Goal: Task Accomplishment & Management: Manage account settings

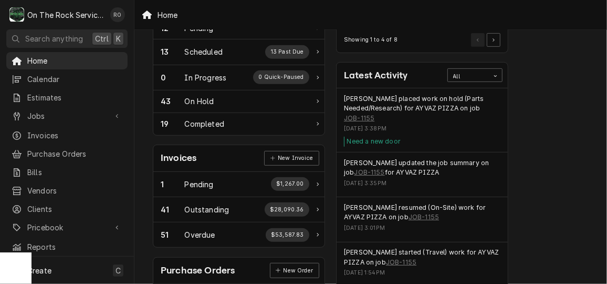
scroll to position [190, 0]
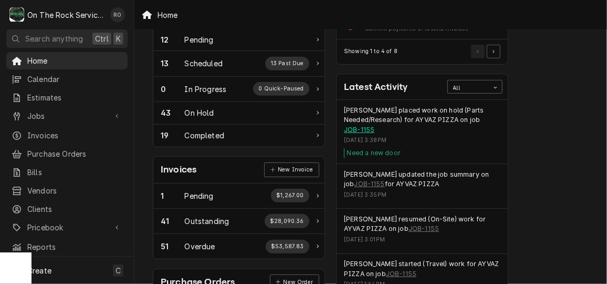
click at [362, 127] on link "JOB-1155" at bounding box center [359, 129] width 30 height 9
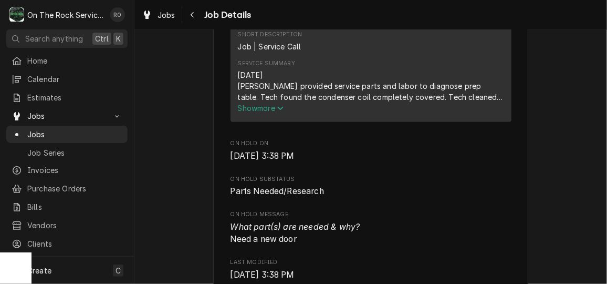
scroll to position [392, 0]
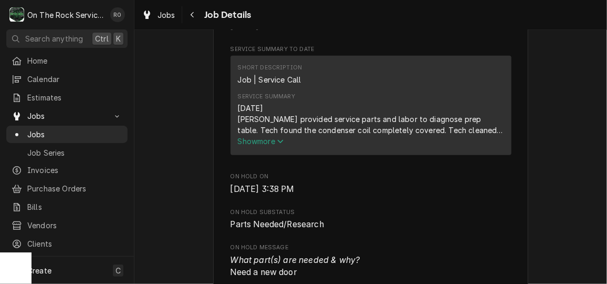
click at [275, 135] on div "10/12/2025 Ray provided service parts and labor to diagnose prep table. Tech fo…" at bounding box center [371, 118] width 266 height 33
click at [265, 145] on span "Show more" at bounding box center [261, 141] width 46 height 9
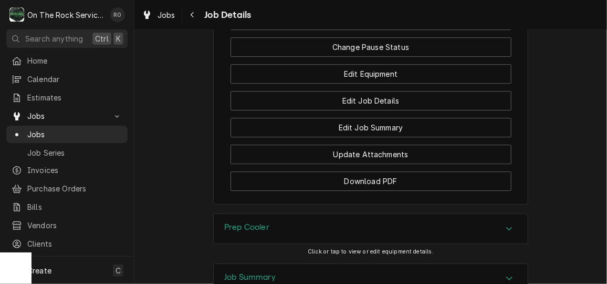
scroll to position [1320, 0]
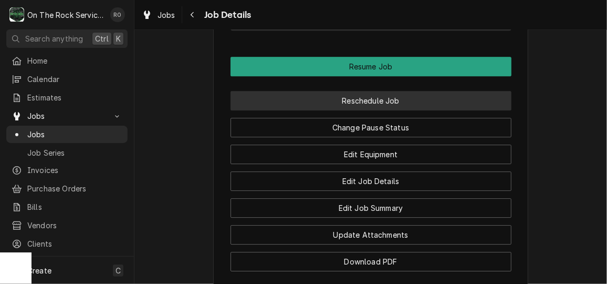
click at [446, 110] on button "Reschedule Job" at bounding box center [371, 100] width 281 height 19
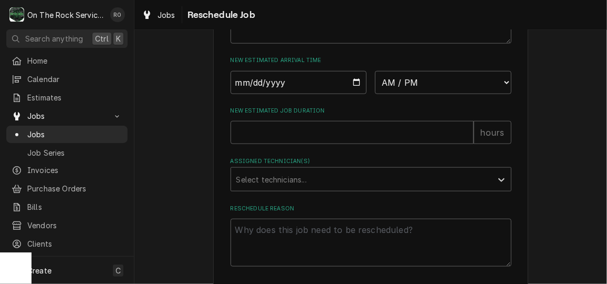
scroll to position [441, 0]
click at [349, 96] on input "Date" at bounding box center [299, 85] width 137 height 23
type input "2025-10-13"
type textarea "x"
click at [458, 97] on select "AM / PM 6:00 AM 6:15 AM 6:30 AM 6:45 AM 7:00 AM 7:15 AM 7:30 AM 7:45 AM 8:00 AM…" at bounding box center [443, 85] width 137 height 23
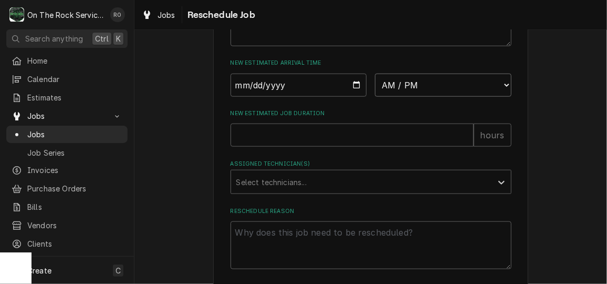
select select "09:00:00"
click at [375, 85] on select "AM / PM 6:00 AM 6:15 AM 6:30 AM 6:45 AM 7:00 AM 7:15 AM 7:30 AM 7:45 AM 8:00 AM…" at bounding box center [443, 85] width 137 height 23
click at [318, 140] on input "New Estimated Job Duration" at bounding box center [352, 134] width 243 height 23
type textarea "x"
type input "2"
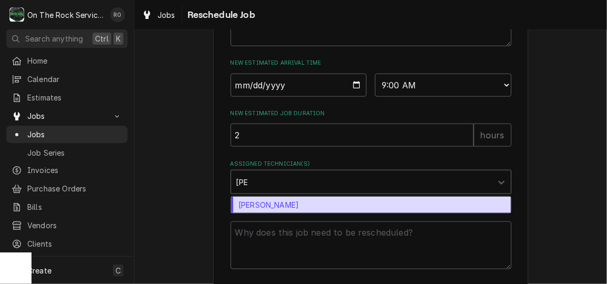
type input "Todd"
click at [283, 213] on div "[PERSON_NAME]" at bounding box center [371, 204] width 280 height 16
type textarea "x"
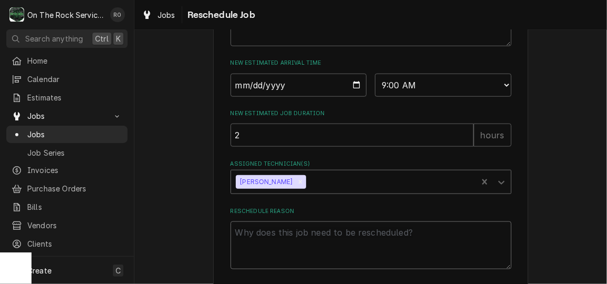
click at [263, 254] on textarea "Reschedule Reason" at bounding box center [371, 244] width 281 height 47
type textarea "x"
type textarea "N"
type textarea "x"
type textarea "Ne"
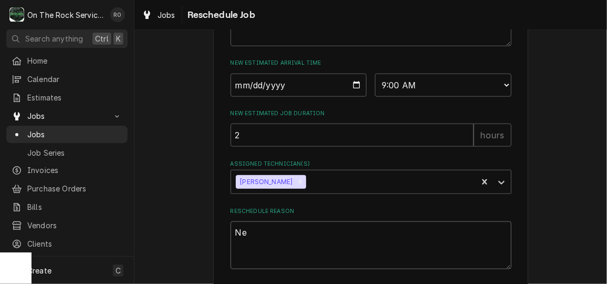
type textarea "x"
type textarea "Nee"
type textarea "x"
type textarea "Need"
type textarea "x"
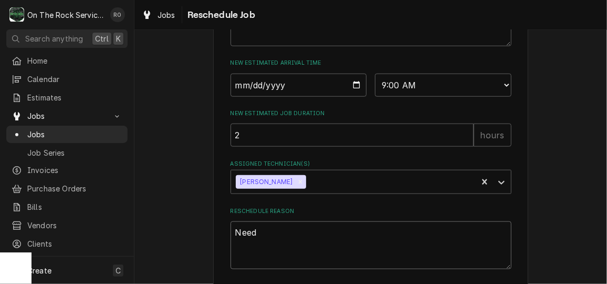
type textarea "Need t"
type textarea "x"
type textarea "Need to"
type textarea "x"
type textarea "Need to"
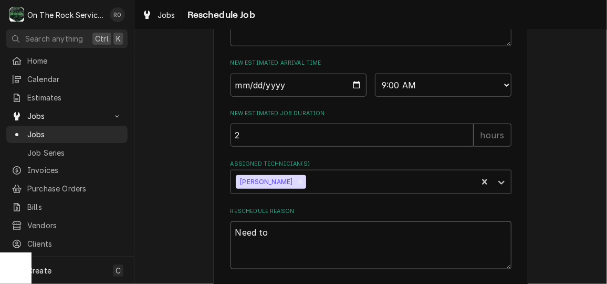
type textarea "x"
type textarea "Need to c"
type textarea "x"
type textarea "Need to ch"
type textarea "x"
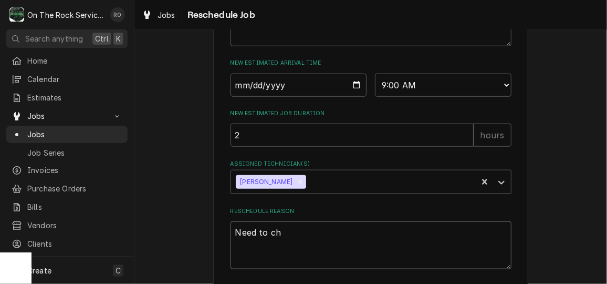
type textarea "Need to che"
type textarea "x"
type textarea "Need to chec"
type textarea "x"
type textarea "Need to check"
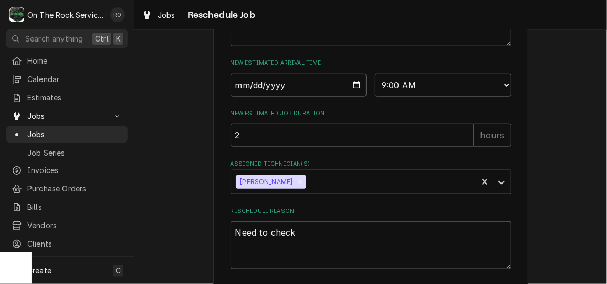
type textarea "x"
type textarea "Need to check"
type textarea "x"
type textarea "Need to check c"
type textarea "x"
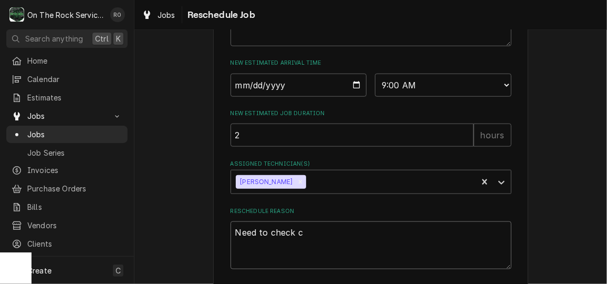
type textarea "Need to check ch"
type textarea "x"
type textarea "Need to check cha"
type textarea "x"
type textarea "Need to check char"
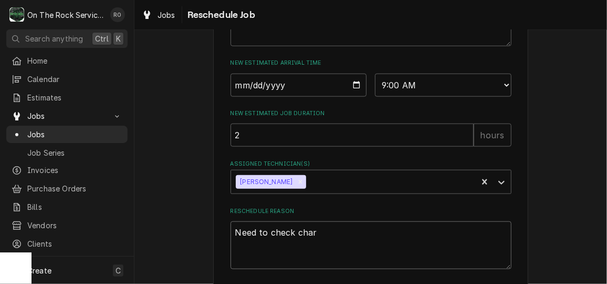
type textarea "x"
type textarea "Need to check charg"
type textarea "x"
type textarea "Need to check charge"
type textarea "x"
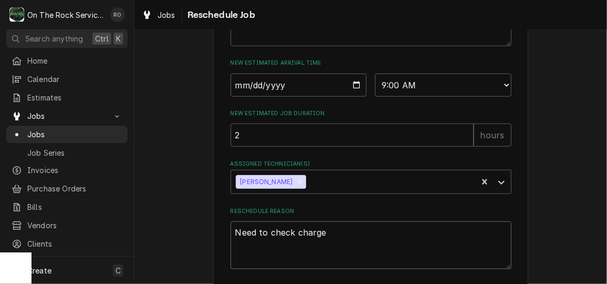
type textarea "Need to check charge"
type textarea "x"
type textarea "Need to check charge a"
type textarea "x"
type textarea "Need to check charge and"
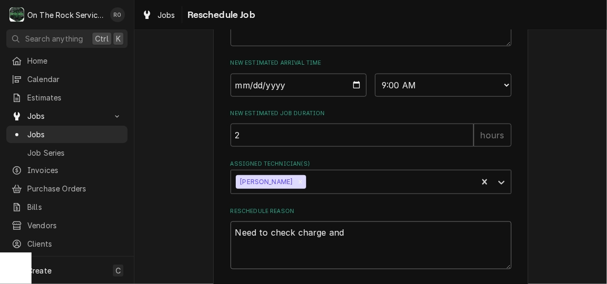
type textarea "x"
type textarea "Need to check charge and"
type textarea "x"
type textarea "Need to check charge and o"
type textarea "x"
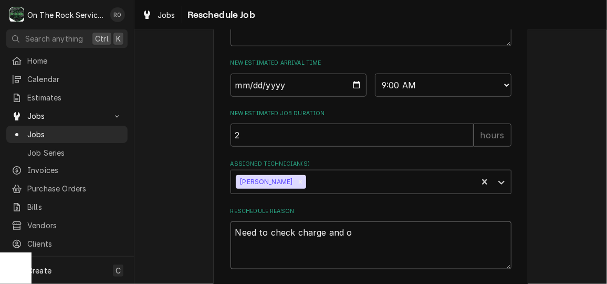
type textarea "Need to check charge and ot"
type textarea "x"
type textarea "Need to check charge and oth"
type textarea "x"
type textarea "Need to check charge and othe"
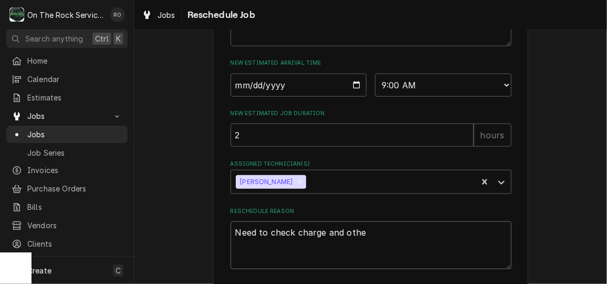
type textarea "x"
type textarea "Need to check charge and other"
type textarea "x"
type textarea "Need to check charge and other"
type textarea "x"
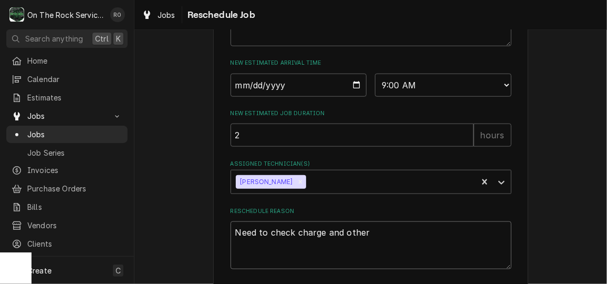
type textarea "Need to check charge and other f"
type textarea "x"
type textarea "Need to check charge and other fa"
type textarea "x"
type textarea "Need to check charge and other fac"
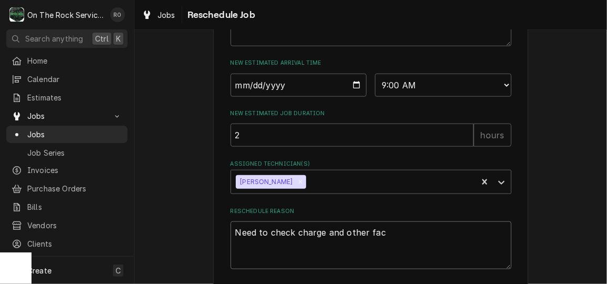
type textarea "x"
type textarea "Need to check charge and other fact"
type textarea "x"
type textarea "Need to check charge and other facto"
type textarea "x"
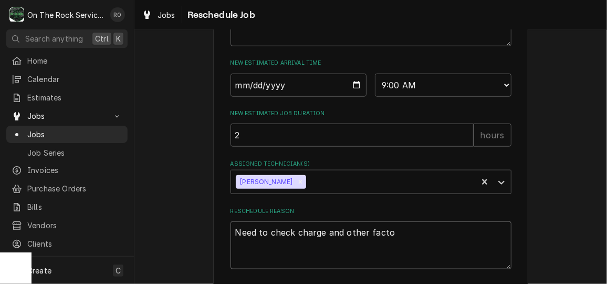
type textarea "Need to check charge and other factor"
type textarea "x"
type textarea "Need to check charge and other factors"
type textarea "x"
type textarea "Need to check charge and other factors"
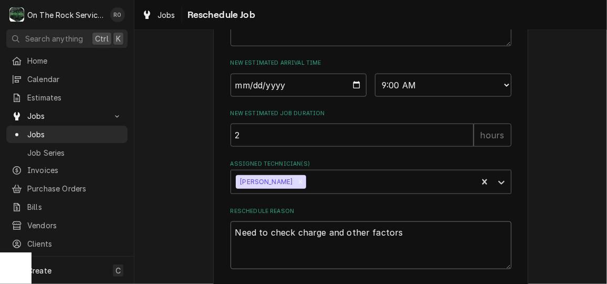
type textarea "x"
type textarea "Need to check charge and other factors to"
type textarea "x"
type textarea "Need to check charge and other factors to"
type textarea "x"
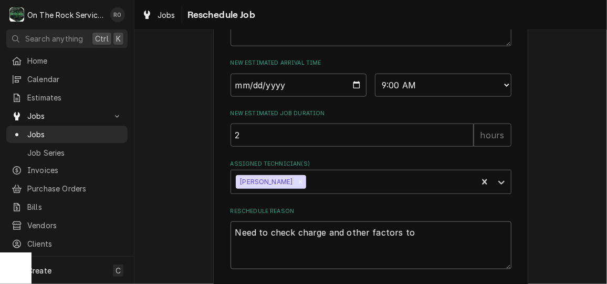
type textarea "Need to check charge and other factors to h"
type textarea "x"
type textarea "Need to check charge and other factors to ha"
type textarea "x"
type textarea "Need to check charge and other factors to hav"
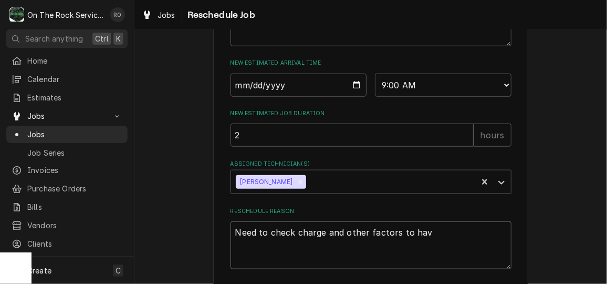
type textarea "x"
type textarea "Need to check charge and other factors to have"
type textarea "x"
type textarea "Need to check charge and other factors to have"
type textarea "x"
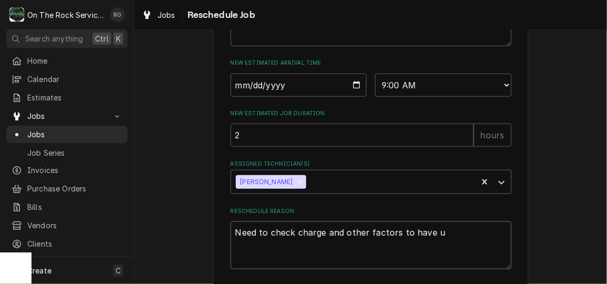
type textarea "Need to check charge and other factors to have ub"
type textarea "x"
type textarea "Need to check charge and other factors to have ubn"
type textarea "x"
type textarea "Need to check charge and other factors to have ubni"
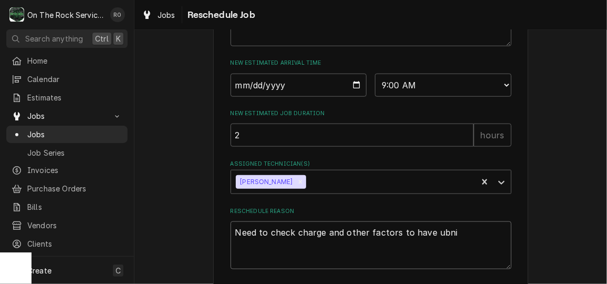
type textarea "x"
type textarea "Need to check charge and other factors to have ubnit"
type textarea "x"
type textarea "Need to check charge and other factors to have ubnit"
type textarea "x"
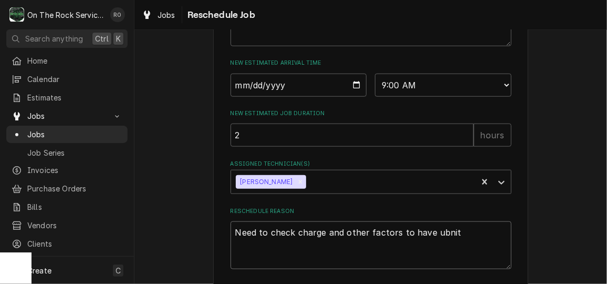
type textarea "Need to check charge and other factors to have ubnit c"
type textarea "x"
type textarea "Need to check charge and other factors to have ubnit"
type textarea "x"
type textarea "Need to check charge and other factors to have ubnit"
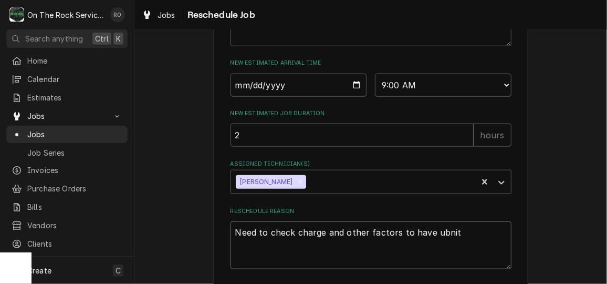
type textarea "x"
type textarea "Need to check charge and other factors to have ubni"
type textarea "x"
type textarea "Need to check charge and other factors to have ubn"
type textarea "x"
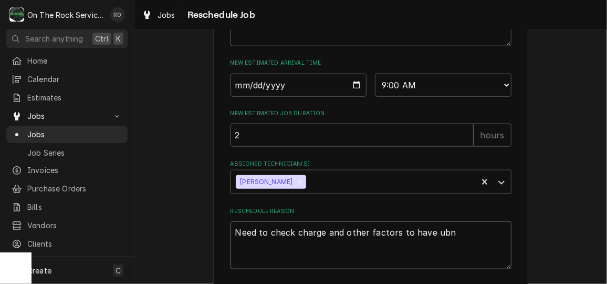
type textarea "Need to check charge and other factors to have ub"
type textarea "x"
type textarea "Need to check charge and other factors to have u"
click at [269, 257] on textarea "Need to check charge and other factors to have u" at bounding box center [371, 244] width 281 height 47
type textarea "x"
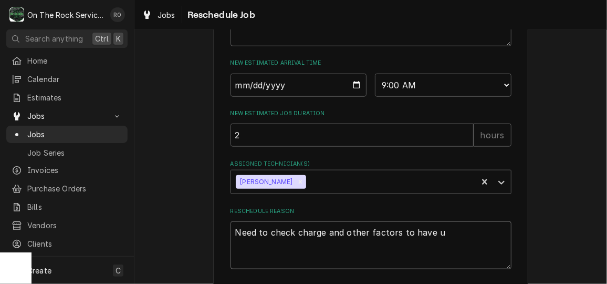
type textarea "Need to cnheck charge and other factors to have u"
type textarea "x"
type textarea "Need to cniheck charge and other factors to have u"
type textarea "x"
type textarea "Need to cnitheck charge and other factors to have u"
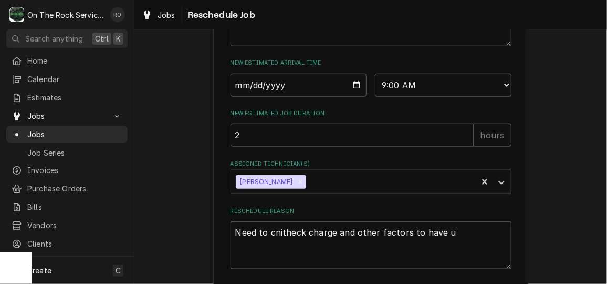
type textarea "x"
type textarea "Need to cnit heck charge and other factors to have u"
type textarea "x"
type textarea "Need to cnit check charge and other factors to have u"
type textarea "x"
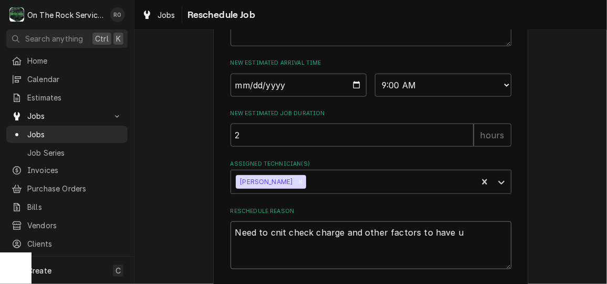
type textarea "Need to cnit heck charge and other factors to have u"
type textarea "x"
type textarea "Need to cnitheck charge and other factors to have u"
type textarea "x"
type textarea "Need to cniheck charge and other factors to have u"
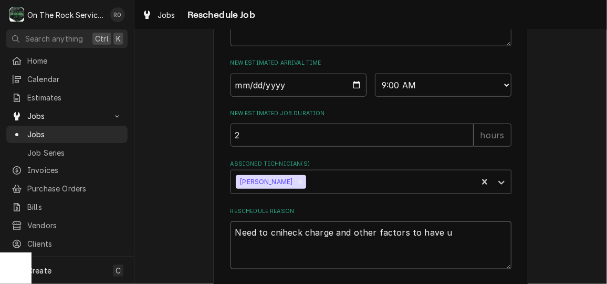
type textarea "x"
type textarea "Need to cnheck charge and other factors to have u"
type textarea "x"
type textarea "Need to check charge and other factors to have u"
click at [448, 246] on textarea "Need to check charge and other factors to have u" at bounding box center [371, 244] width 281 height 47
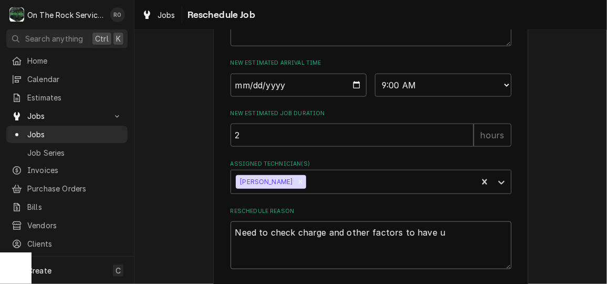
type textarea "x"
type textarea "Need to check charge and other factors to have un"
type textarea "x"
type textarea "Need to check charge and other factors to have uni"
type textarea "x"
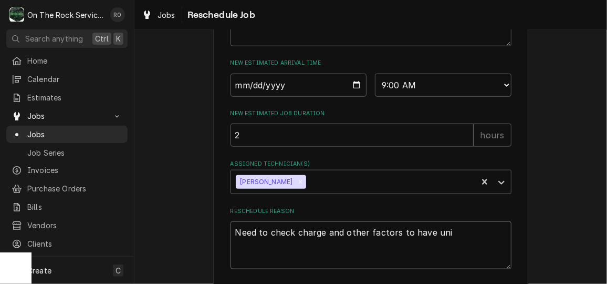
type textarea "Need to check charge and other factors to have unit"
type textarea "x"
type textarea "Need to check charge and other factors to have unit"
type textarea "x"
type textarea "Need to check charge and other factors to have unit co"
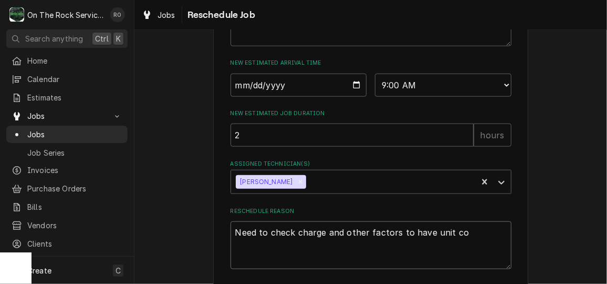
type textarea "x"
type textarea "Need to check charge and other factors to have unit copo"
type textarea "x"
type textarea "Need to check charge and other factors to have unit copop"
type textarea "x"
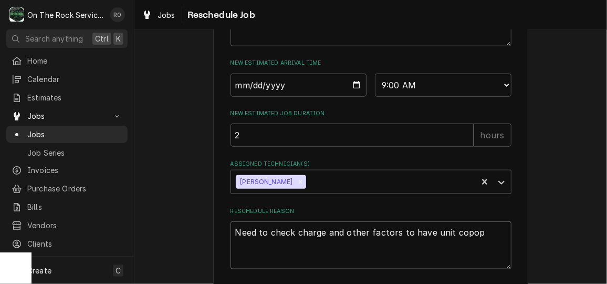
type textarea "Need to check charge and other factors to have unit copo"
type textarea "x"
type textarea "Need to check charge and other factors to have unit cop"
type textarea "x"
type textarea "Need to check charge and other factors to have unit co"
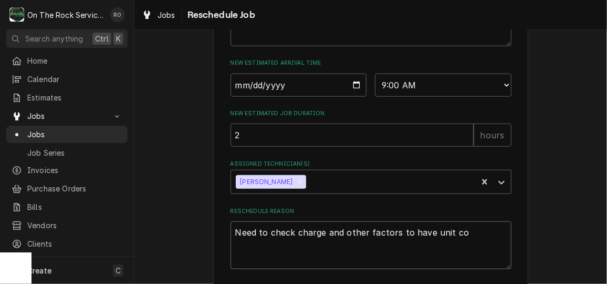
type textarea "x"
type textarea "Need to check charge and other factors to have unit coo"
type textarea "x"
type textarea "Need to check charge and other factors to have unit cool"
type textarea "x"
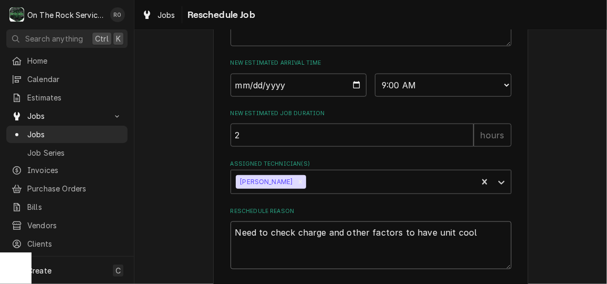
type textarea "Need to check charge and other factors to have unit cooli"
type textarea "x"
type textarea "Need to check charge and other factors to have unit coolin"
type textarea "x"
type textarea "Need to check charge and other factors to have unit cooling"
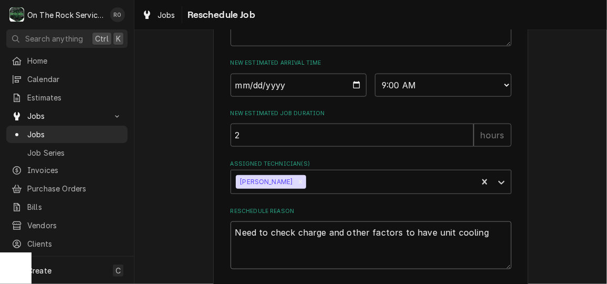
type textarea "x"
type textarea "Need to check charge and other factors to have unit cooling"
type textarea "x"
type textarea "Need to check charge and other factors to have unit cooling b"
type textarea "x"
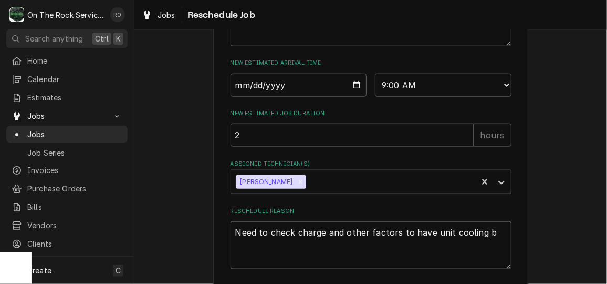
type textarea "Need to check charge and other factors to have unit cooling by"
type textarea "x"
type textarea "Need to check charge and other factors to have unit cooling by"
type textarea "x"
type textarea "Need to check charge and other factors to have unit cooling by 10"
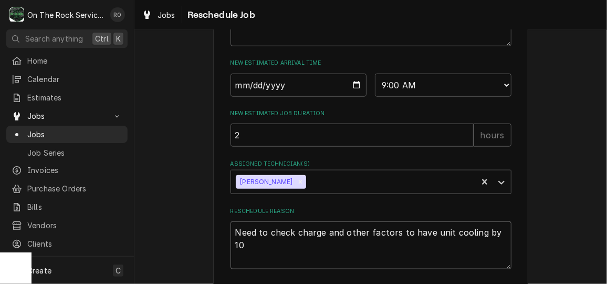
type textarea "x"
type textarea "Need to check charge and other factors to have unit cooling by 1"
type textarea "x"
type textarea "Need to check charge and other factors to have unit cooling by"
type textarea "x"
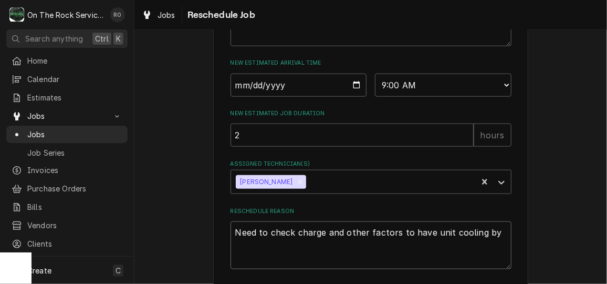
type textarea "Need to check charge and other factors to have unit cooling by"
type textarea "x"
type textarea "Need to check charge and other factors to have unit cooling b"
type textarea "x"
type textarea "Need to check charge and other factors to have unit cooling bef"
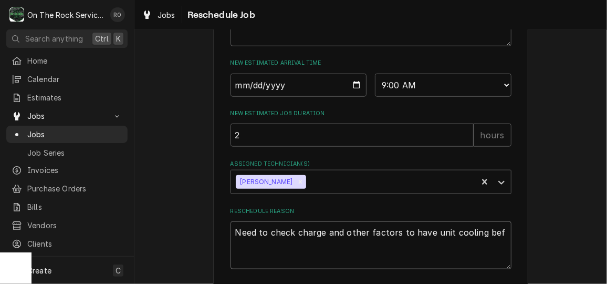
type textarea "x"
type textarea "Need to check charge and other factors to have unit cooling befi"
type textarea "x"
type textarea "Need to check charge and other factors to have unit cooling befir"
type textarea "x"
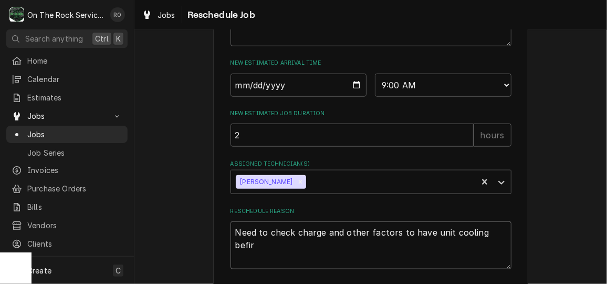
type textarea "Need to check charge and other factors to have unit cooling befire"
type textarea "x"
type textarea "Need to check charge and other factors to have unit cooling befire"
type textarea "x"
type textarea "Need to check charge and other factors to have unit cooling befire"
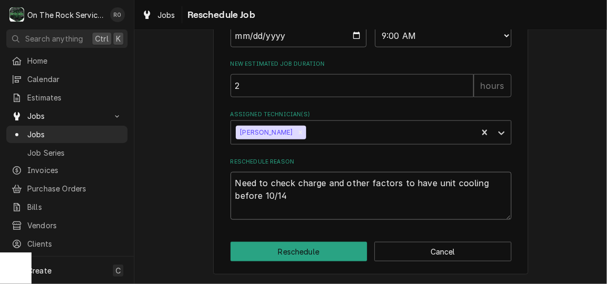
scroll to position [502, 0]
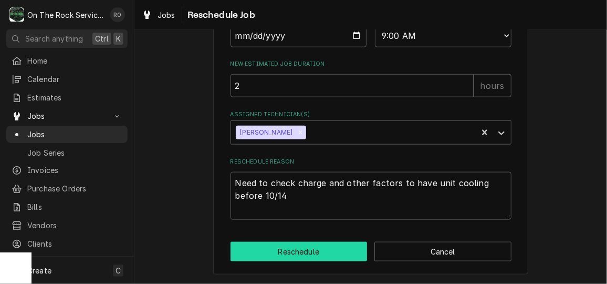
click at [280, 246] on button "Reschedule" at bounding box center [299, 251] width 137 height 19
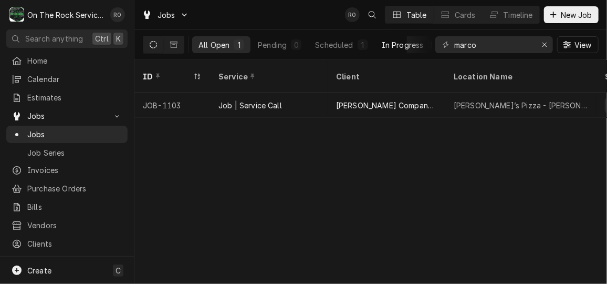
scroll to position [0, 138]
click at [547, 39] on div "Erase input" at bounding box center [544, 44] width 11 height 11
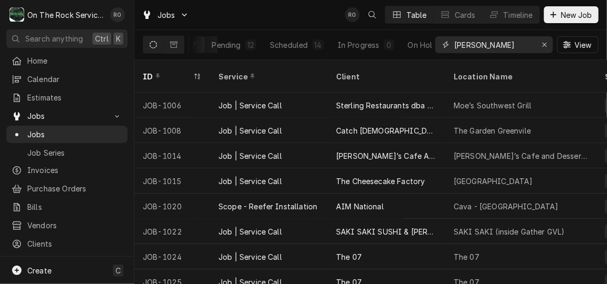
type input "wofford"
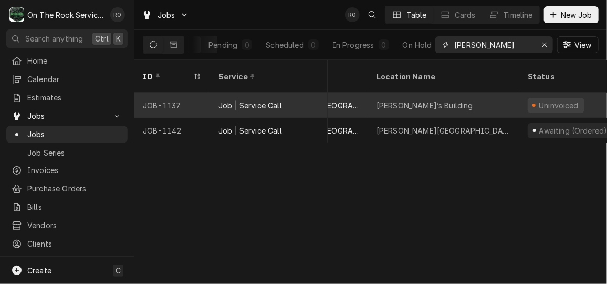
scroll to position [0, 0]
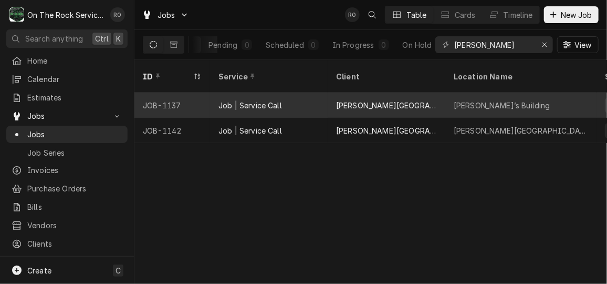
click at [297, 92] on div "Job | Service Call" at bounding box center [269, 104] width 118 height 25
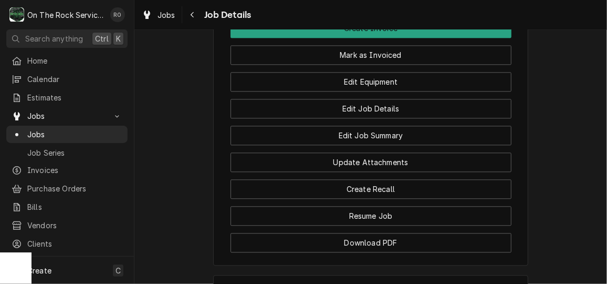
scroll to position [1011, 0]
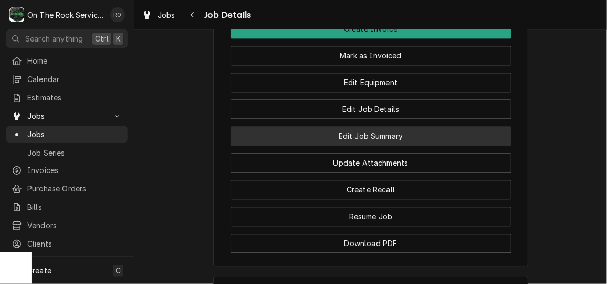
click at [383, 126] on button "Edit Job Summary" at bounding box center [371, 135] width 281 height 19
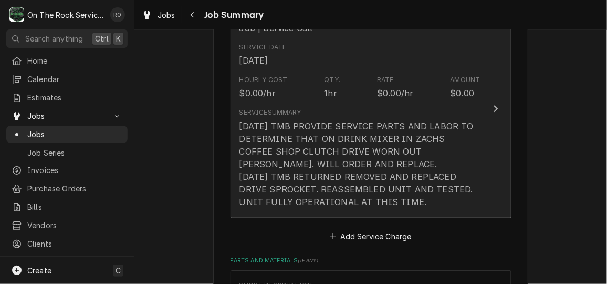
click at [452, 153] on div "[DATE] TMB PROVIDE SERVICE PARTS AND LABOR TO DETERMINE THAT ON DRINK MIXER IN …" at bounding box center [359, 164] width 241 height 88
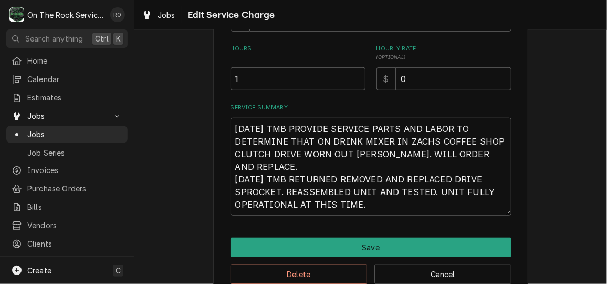
scroll to position [297, 0]
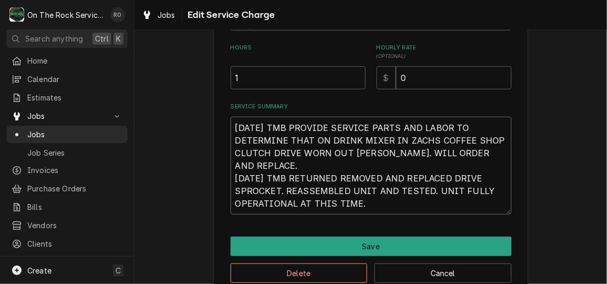
drag, startPoint x: 379, startPoint y: 205, endPoint x: 212, endPoint y: 126, distance: 185.4
click at [213, 126] on div "Use the fields below to edit this service charge Short Description Job | Servic…" at bounding box center [370, 24] width 315 height 543
click at [150, 73] on div "Use the fields below to edit this service charge Short Description Job | Servic…" at bounding box center [370, 24] width 473 height 561
drag, startPoint x: 370, startPoint y: 208, endPoint x: 230, endPoint y: 118, distance: 166.5
click at [231, 118] on textarea "[DATE] TMB PROVIDE SERVICE PARTS AND LABOR TO DETERMINE THAT ON DRINK MIXER IN …" at bounding box center [371, 166] width 281 height 98
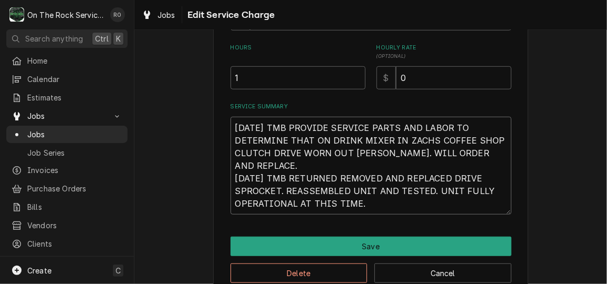
type textarea "x"
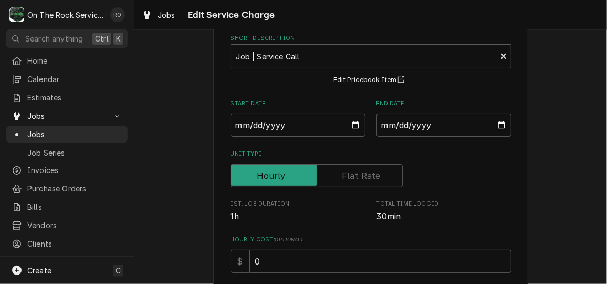
scroll to position [49, 0]
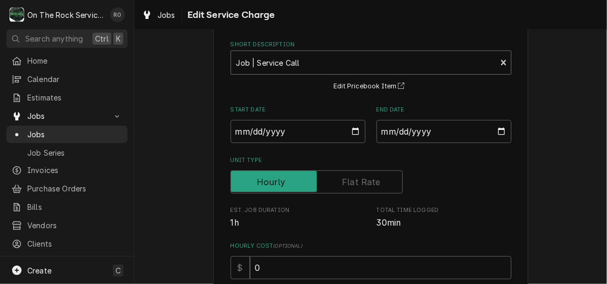
type textarea "x"
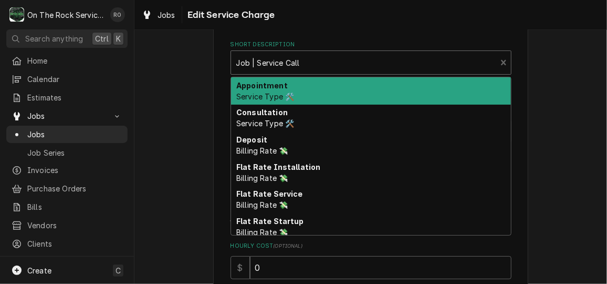
click at [404, 62] on div "Short Description" at bounding box center [363, 62] width 255 height 19
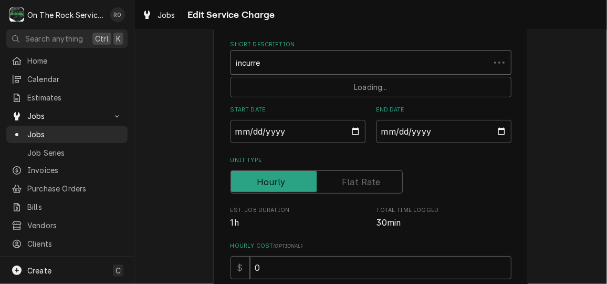
type input "incurred"
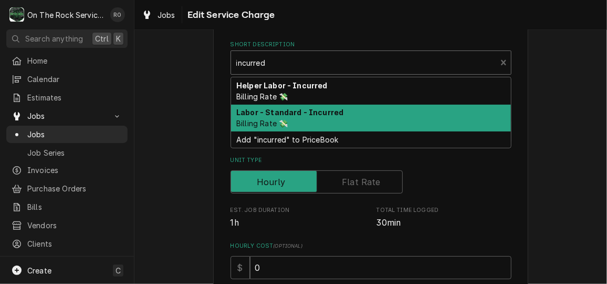
click at [387, 110] on div "Labor - Standard - Incurred Billing Rate 💸" at bounding box center [371, 118] width 280 height 27
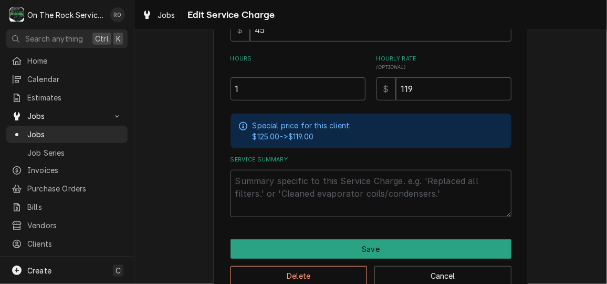
scroll to position [287, 0]
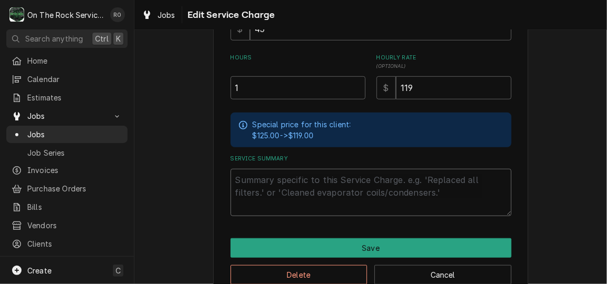
click at [275, 200] on textarea "Service Summary" at bounding box center [371, 192] width 281 height 47
paste textarea "[DATE] TMB PROVIDE SERVICE PARTS AND LABOR TO DETERMINE THAT ON DRINK MIXER IN …"
type textarea "x"
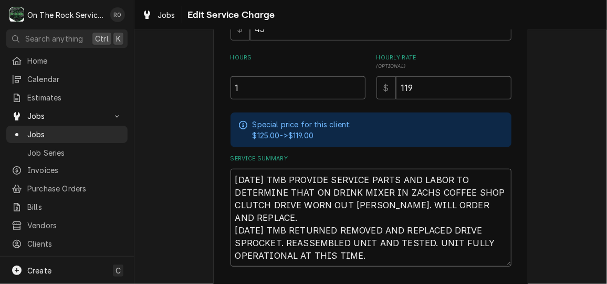
click at [481, 217] on textarea "[DATE] TMB PROVIDE SERVICE PARTS AND LABOR TO DETERMINE THAT ON DRINK MIXER IN …" at bounding box center [371, 218] width 281 height 98
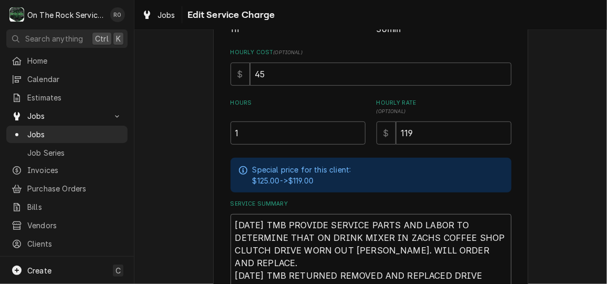
scroll to position [360, 0]
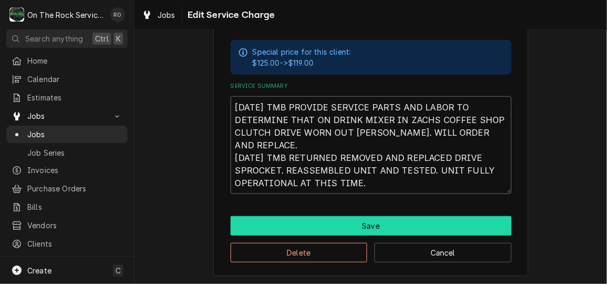
type textarea "[DATE] TMB PROVIDE SERVICE PARTS AND LABOR TO DETERMINE THAT ON DRINK MIXER IN …"
click at [412, 220] on button "Save" at bounding box center [371, 225] width 281 height 19
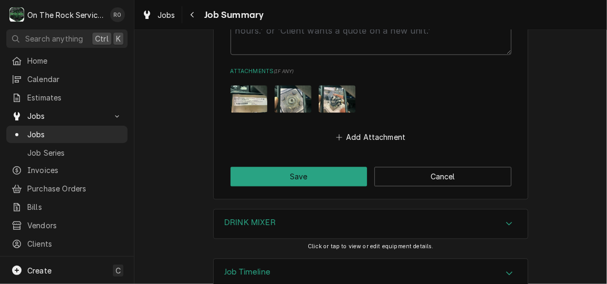
scroll to position [1044, 0]
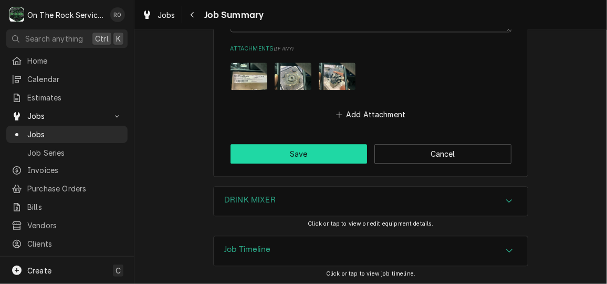
click at [289, 155] on button "Save" at bounding box center [299, 153] width 137 height 19
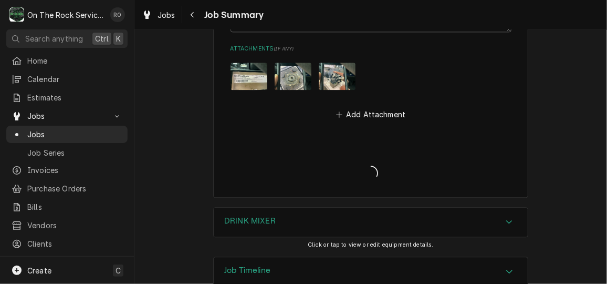
type textarea "x"
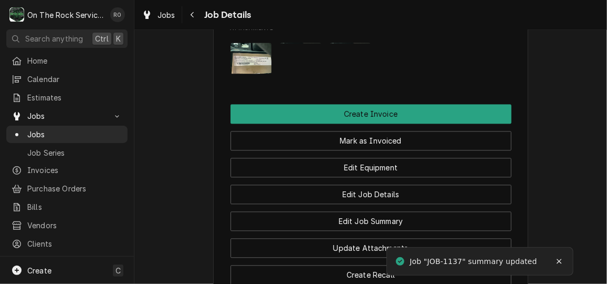
scroll to position [893, 0]
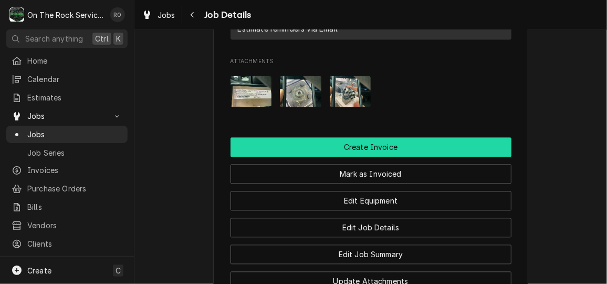
click at [471, 137] on button "Create Invoice" at bounding box center [371, 146] width 281 height 19
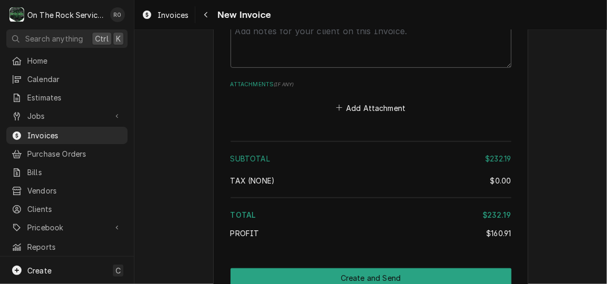
scroll to position [1907, 0]
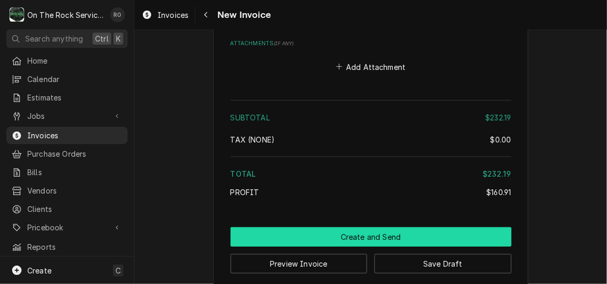
click at [416, 227] on button "Create and Send" at bounding box center [371, 236] width 281 height 19
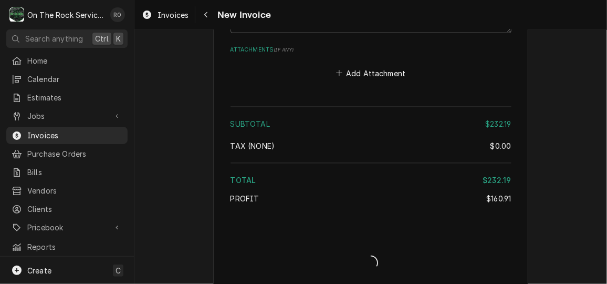
type textarea "x"
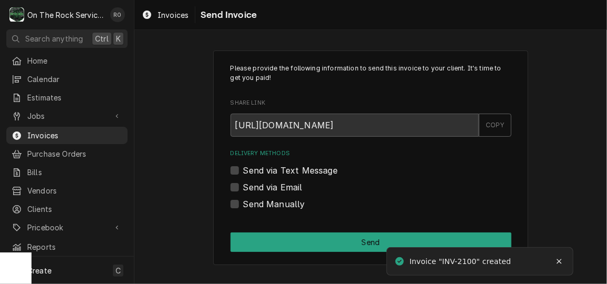
click at [259, 186] on label "Send via Email" at bounding box center [272, 187] width 59 height 13
click at [259, 186] on input "Send via Email" at bounding box center [383, 192] width 281 height 23
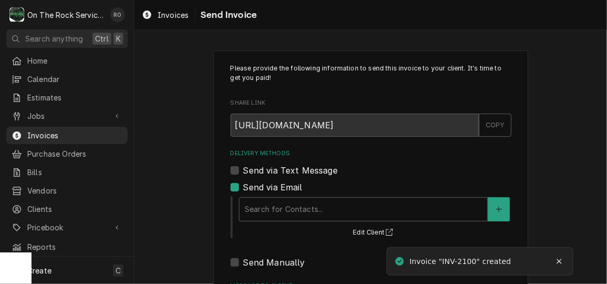
click at [272, 191] on label "Send via Email" at bounding box center [272, 187] width 59 height 13
click at [272, 191] on input "Send via Email" at bounding box center [383, 192] width 281 height 23
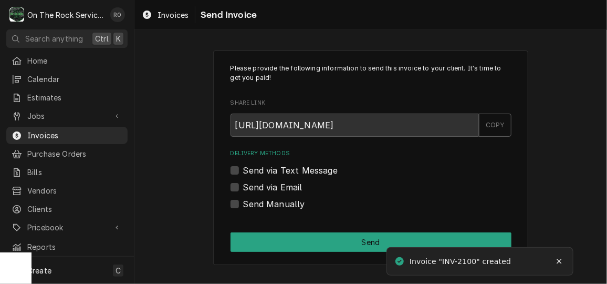
click at [279, 188] on label "Send via Email" at bounding box center [272, 187] width 59 height 13
click at [279, 188] on input "Send via Email" at bounding box center [383, 192] width 281 height 23
checkbox input "true"
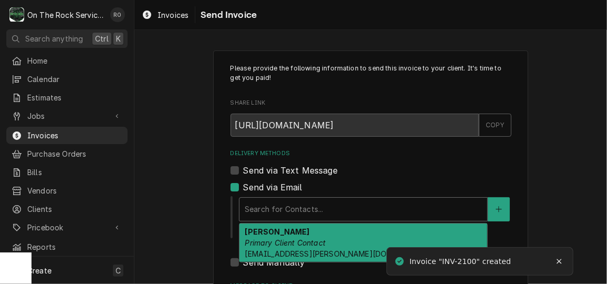
click at [284, 209] on div "Delivery Methods" at bounding box center [363, 209] width 237 height 19
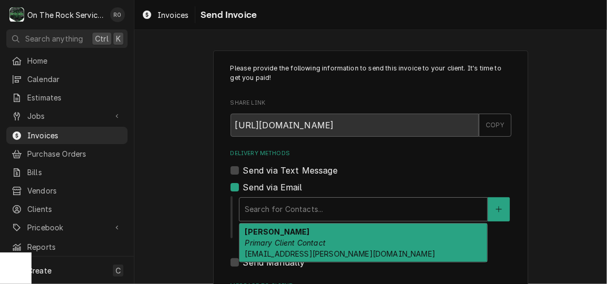
click at [289, 235] on div "Ken Petit Primary Client Contact pettitks@wofford.edu" at bounding box center [363, 242] width 248 height 38
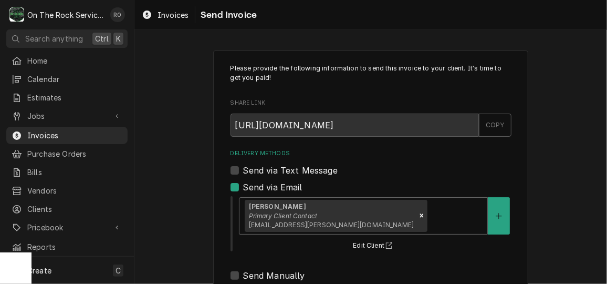
scroll to position [137, 0]
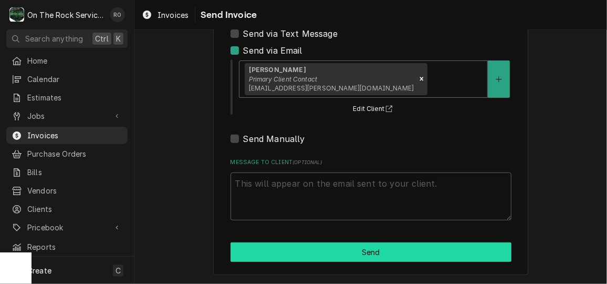
click at [296, 249] on button "Send" at bounding box center [371, 251] width 281 height 19
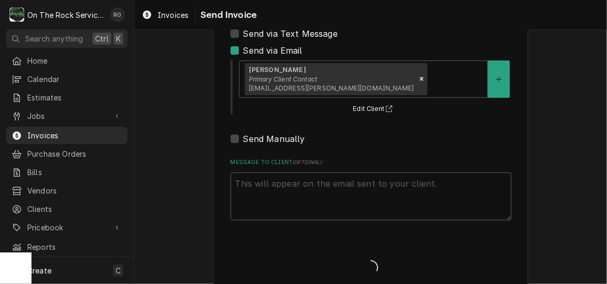
type textarea "x"
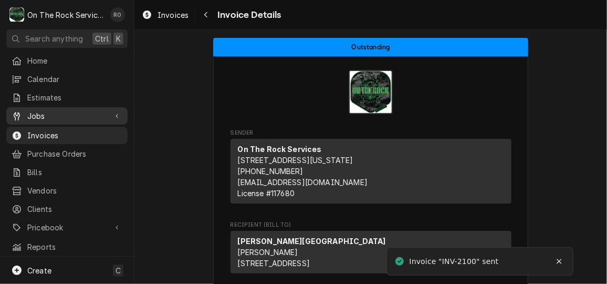
click at [78, 107] on link "Jobs" at bounding box center [66, 115] width 121 height 17
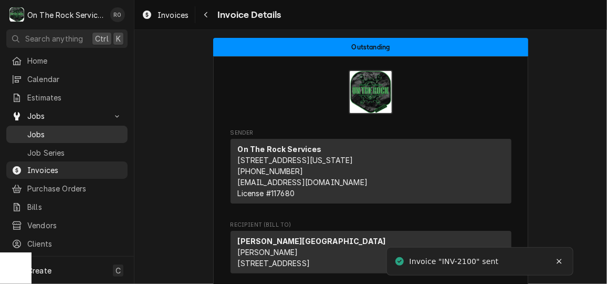
click at [84, 129] on span "Jobs" at bounding box center [74, 134] width 95 height 11
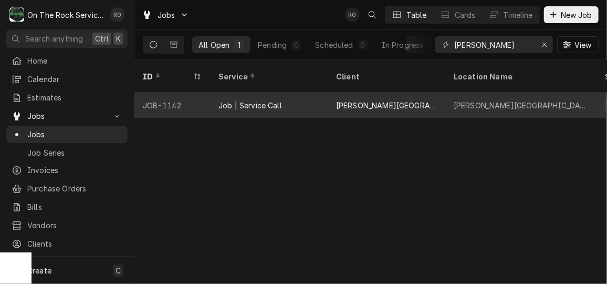
click at [371, 100] on div "[PERSON_NAME][GEOGRAPHIC_DATA]" at bounding box center [386, 105] width 101 height 11
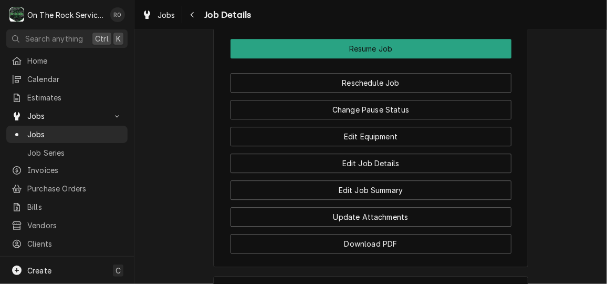
scroll to position [1139, 0]
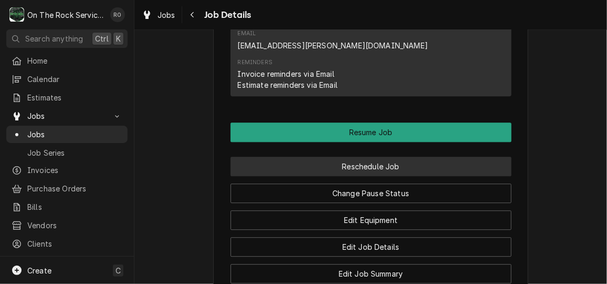
click at [350, 157] on button "Reschedule Job" at bounding box center [371, 166] width 281 height 19
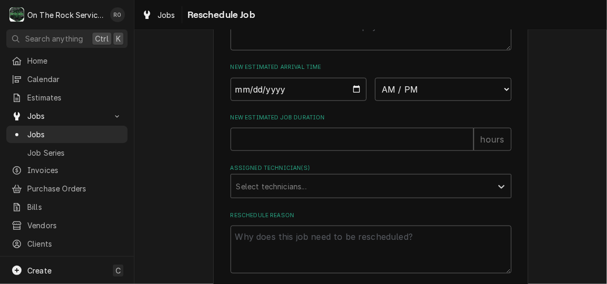
scroll to position [436, 0]
click at [353, 101] on input "Date" at bounding box center [299, 89] width 137 height 23
type input "2025-10-13"
type textarea "x"
click at [434, 100] on select "AM / PM 6:00 AM 6:15 AM 6:30 AM 6:45 AM 7:00 AM 7:15 AM 7:30 AM 7:45 AM 8:00 AM…" at bounding box center [443, 89] width 137 height 23
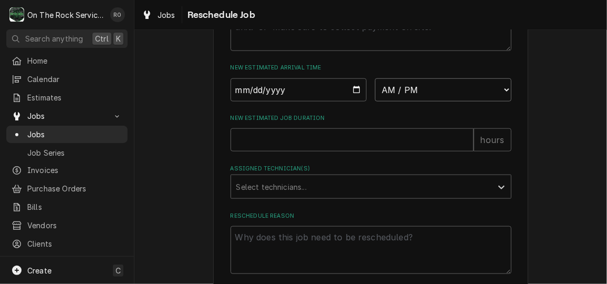
select select "12:00:00"
click at [375, 89] on select "AM / PM 6:00 AM 6:15 AM 6:30 AM 6:45 AM 7:00 AM 7:15 AM 7:30 AM 7:45 AM 8:00 AM…" at bounding box center [443, 89] width 137 height 23
click at [374, 147] on input "New Estimated Job Duration" at bounding box center [352, 139] width 243 height 23
type textarea "x"
type input "2"
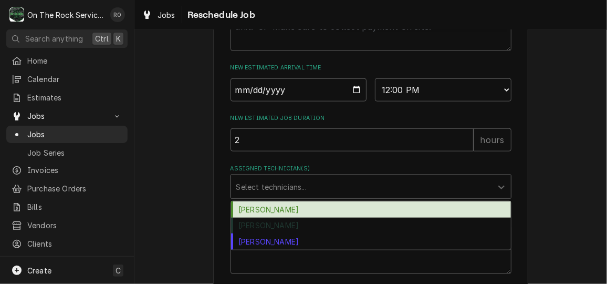
click at [353, 196] on div "Assigned Technician(s)" at bounding box center [361, 186] width 251 height 19
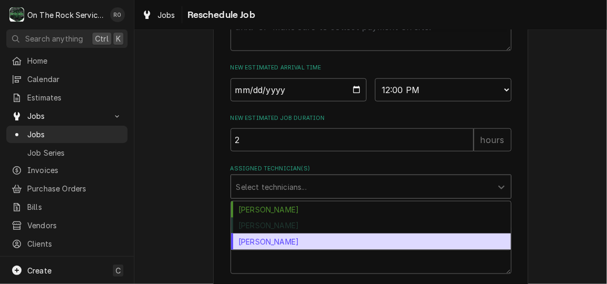
click at [345, 246] on div "[PERSON_NAME]" at bounding box center [371, 241] width 280 height 16
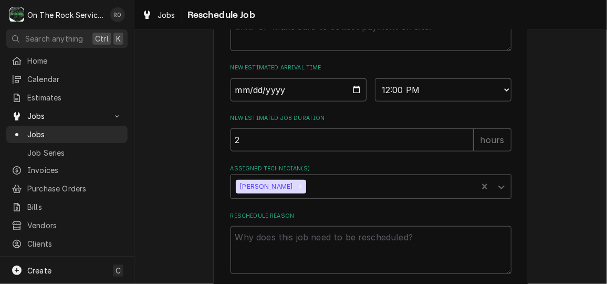
scroll to position [502, 0]
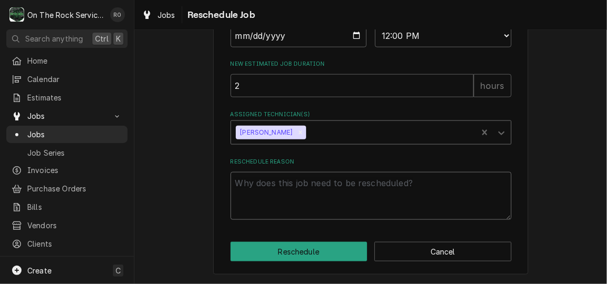
click at [322, 200] on textarea "Reschedule Reason" at bounding box center [371, 195] width 281 height 47
type textarea "x"
type textarea "P"
type textarea "x"
type textarea "Pa"
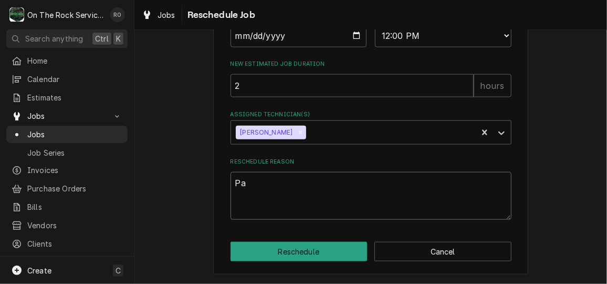
type textarea "x"
type textarea "Par"
type textarea "x"
type textarea "Part"
type textarea "x"
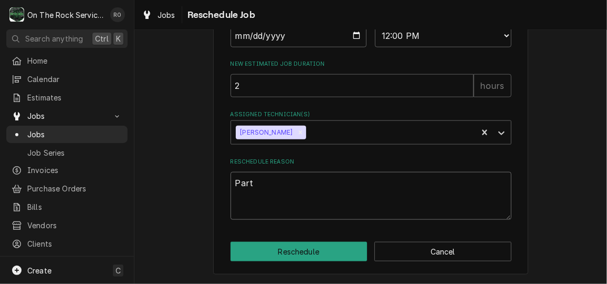
type textarea "Part"
type textarea "x"
type textarea "Part a"
type textarea "x"
type textarea "Part ar"
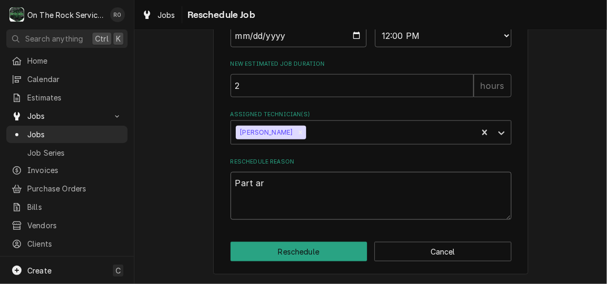
type textarea "x"
type textarea "Part arr"
type textarea "x"
type textarea "Part arri"
type textarea "x"
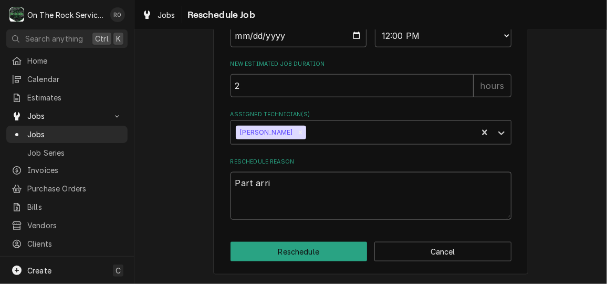
type textarea "Part arriv"
type textarea "x"
type textarea "Part arrival"
type textarea "x"
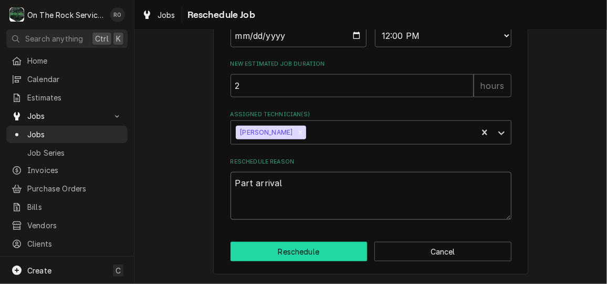
type textarea "Part arrival"
click at [320, 257] on button "Reschedule" at bounding box center [299, 251] width 137 height 19
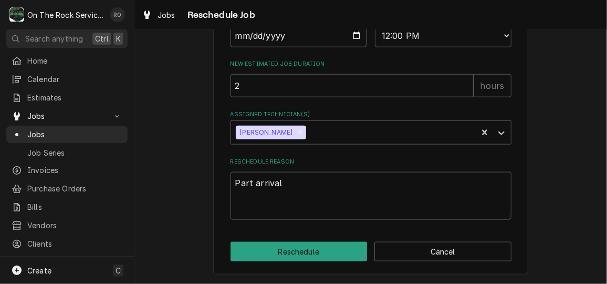
type textarea "x"
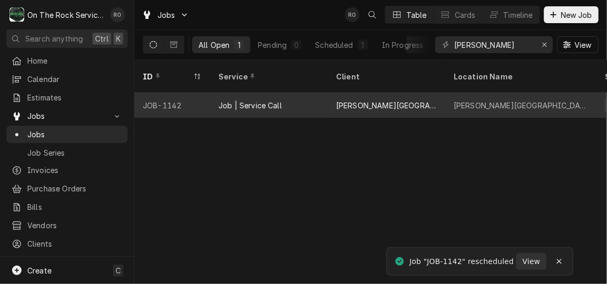
click at [331, 92] on div "[PERSON_NAME][GEOGRAPHIC_DATA]" at bounding box center [387, 104] width 118 height 25
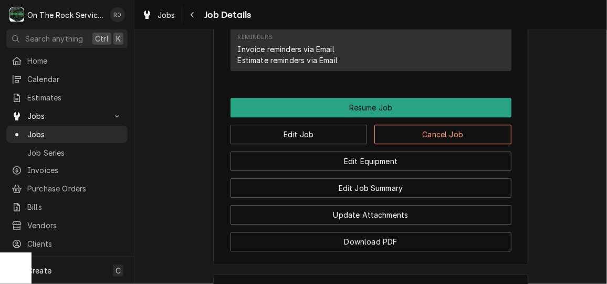
scroll to position [1144, 0]
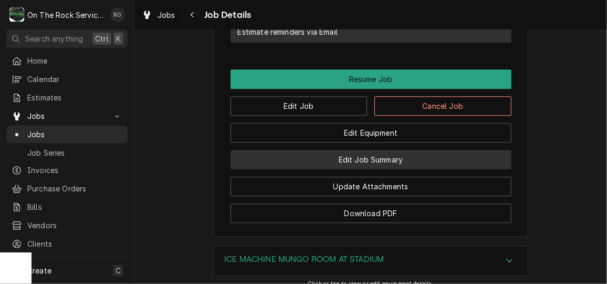
click at [382, 150] on button "Edit Job Summary" at bounding box center [371, 159] width 281 height 19
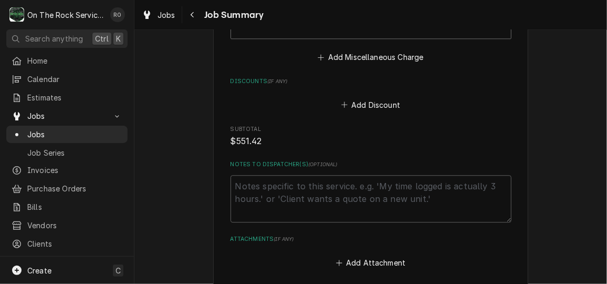
scroll to position [1248, 0]
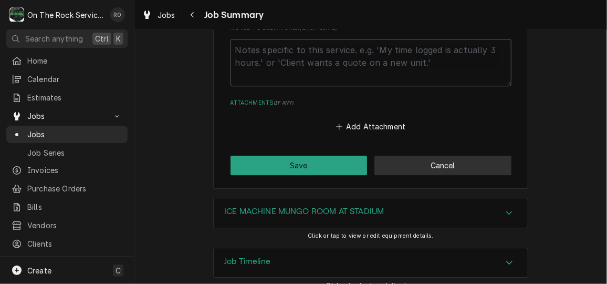
click at [438, 155] on button "Cancel" at bounding box center [442, 164] width 137 height 19
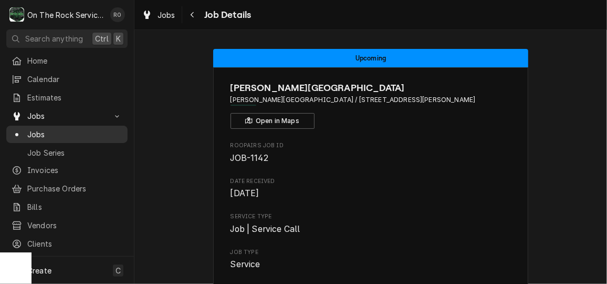
click at [85, 134] on span "Jobs" at bounding box center [74, 134] width 95 height 11
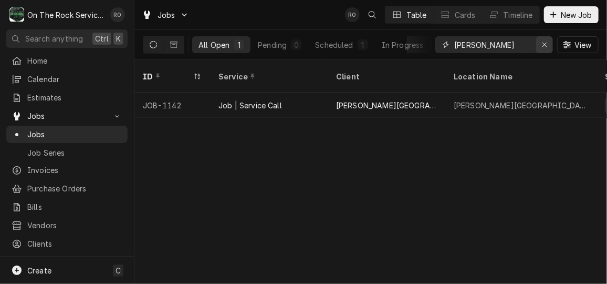
click at [543, 49] on div "Erase input" at bounding box center [544, 44] width 11 height 11
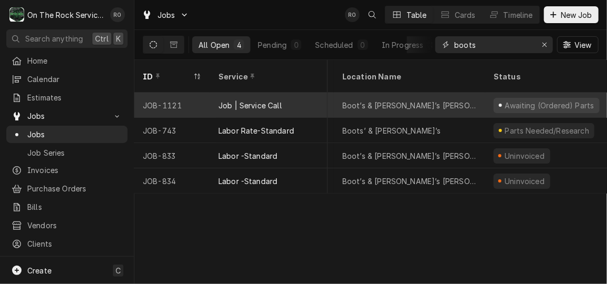
scroll to position [0, 111]
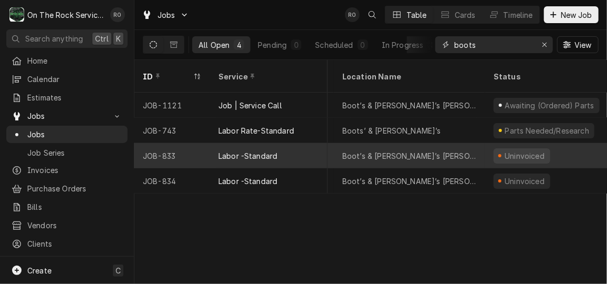
type input "boots"
click at [426, 150] on div "Boot’s & Sonny’s Landrum" at bounding box center [409, 155] width 134 height 11
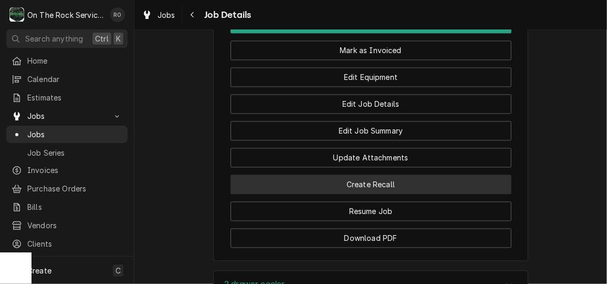
scroll to position [930, 0]
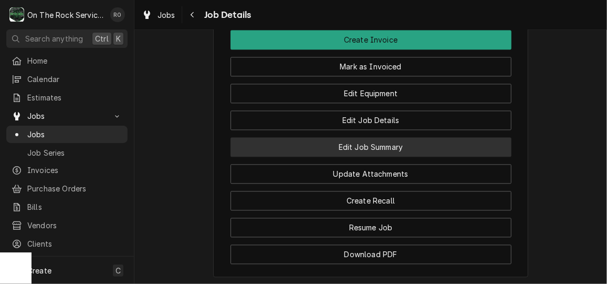
click at [368, 151] on button "Edit Job Summary" at bounding box center [371, 146] width 281 height 19
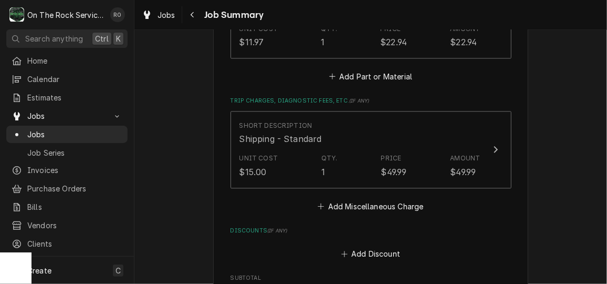
scroll to position [947, 0]
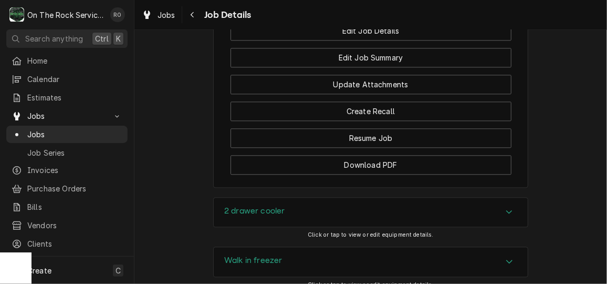
scroll to position [1006, 0]
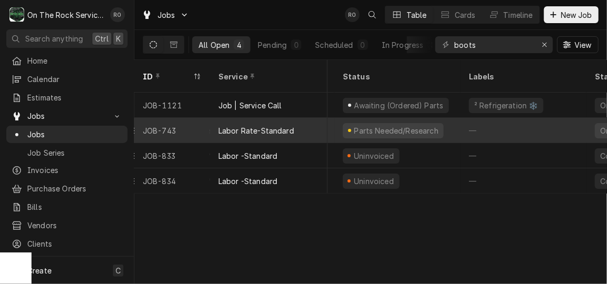
scroll to position [0, 246]
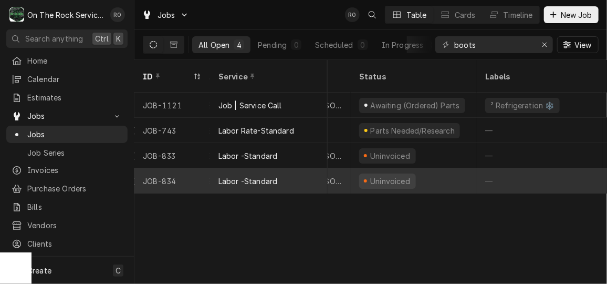
click at [425, 173] on div "Uninvoiced" at bounding box center [414, 180] width 126 height 25
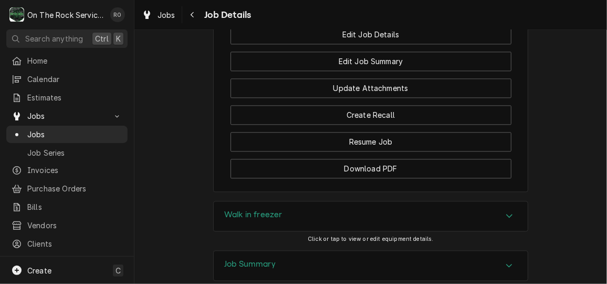
scroll to position [1061, 0]
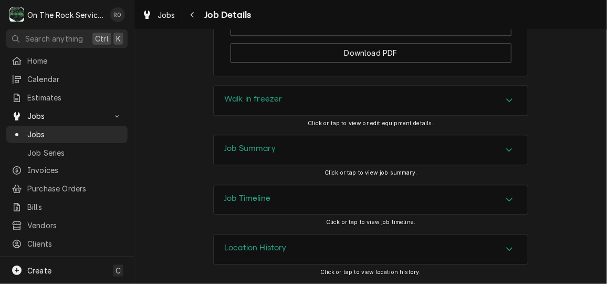
click at [493, 145] on div "Job Summary" at bounding box center [371, 149] width 314 height 29
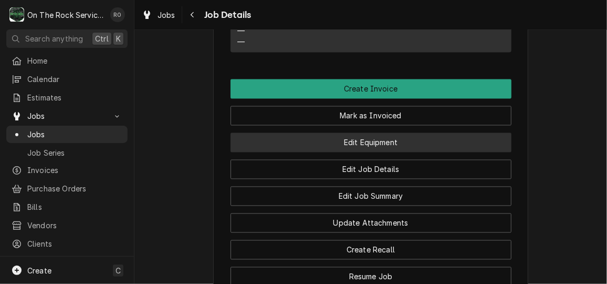
scroll to position [812, 0]
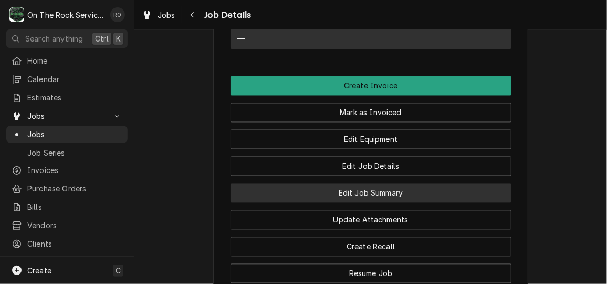
click at [439, 198] on button "Edit Job Summary" at bounding box center [371, 192] width 281 height 19
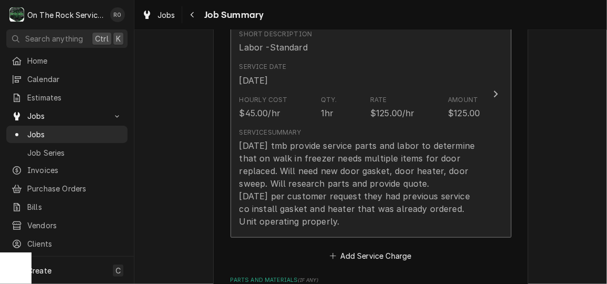
click at [439, 150] on div "[DATE] tmb provide service parts and labor to determine that on walk in freezer…" at bounding box center [359, 183] width 241 height 88
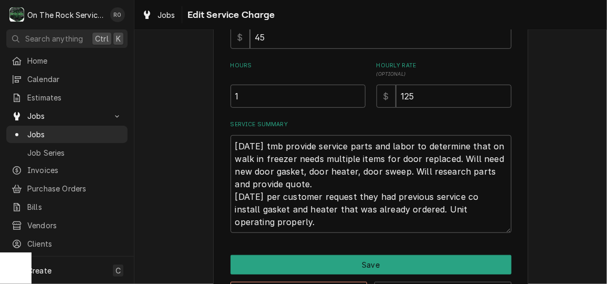
scroll to position [307, 0]
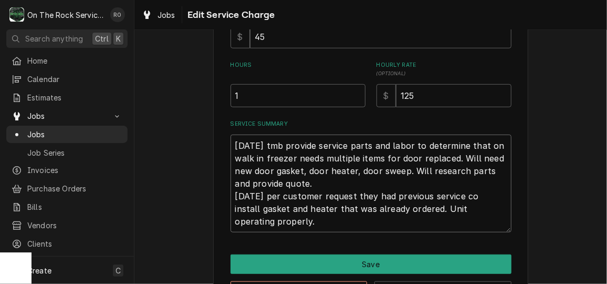
click at [231, 139] on textarea "[DATE] tmb provide service parts and labor to determine that on walk in freezer…" at bounding box center [371, 183] width 281 height 98
type textarea "x"
type textarea "[DATE] tmb provide service parts and labor to determine that on walk in freezer…"
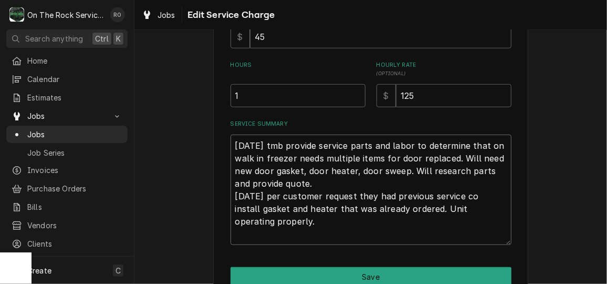
type textarea "x"
type textarea "[DATE] tmb provide service parts and labor to determine that on walk in freezer…"
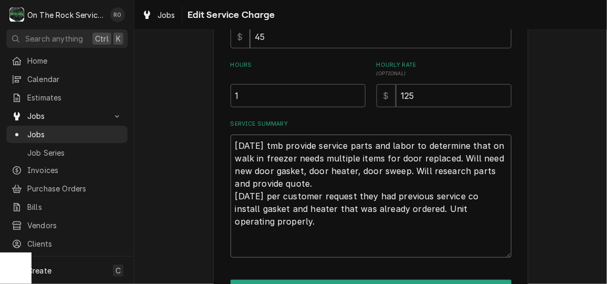
click at [231, 139] on textarea "[DATE] tmb provide service parts and labor to determine that on walk in freezer…" at bounding box center [371, 195] width 281 height 123
type textarea "x"
type textarea "1 [DATE] tmb provide service parts and labor to determine that on walk in freez…"
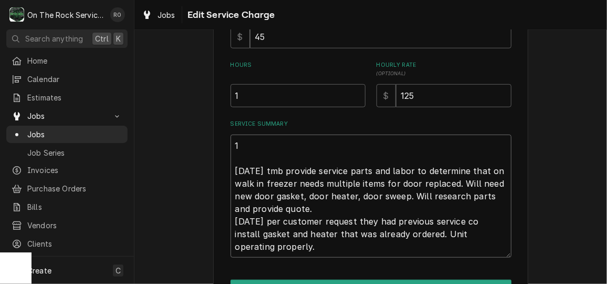
type textarea "x"
type textarea "10 7/8/25 tmb provide service parts and labor to determine that on walk in free…"
type textarea "x"
type textarea "10/ 7/8/25 tmb provide service parts and labor to determine that on walk in fre…"
type textarea "x"
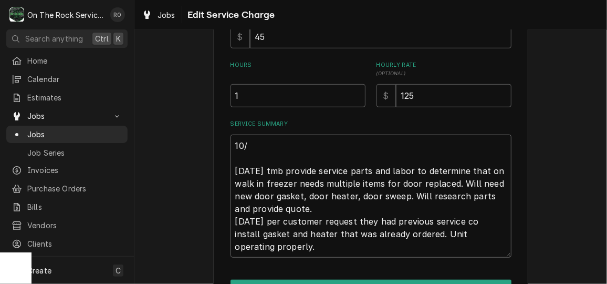
type textarea "10/1 7/8/25 tmb provide service parts and labor to determine that on walk in fr…"
type textarea "x"
type textarea "10/12 7/8/25 tmb provide service parts and labor to determine that on walk in f…"
type textarea "x"
type textarea "10/12/1 7/8/25 tmb provide service parts and labor to determine that on walk in…"
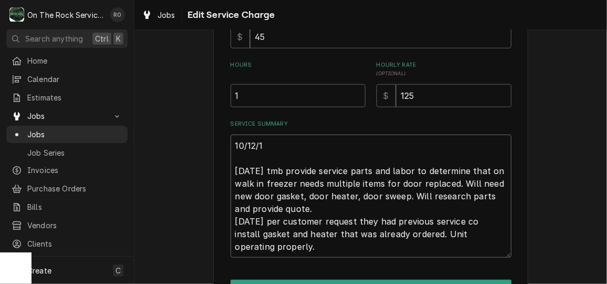
type textarea "x"
type textarea "10/12/ 7/8/25 tmb provide service parts and labor to determine that on walk in …"
type textarea "x"
type textarea "10/12/2 7/8/25 tmb provide service parts and labor to determine that on walk in…"
type textarea "x"
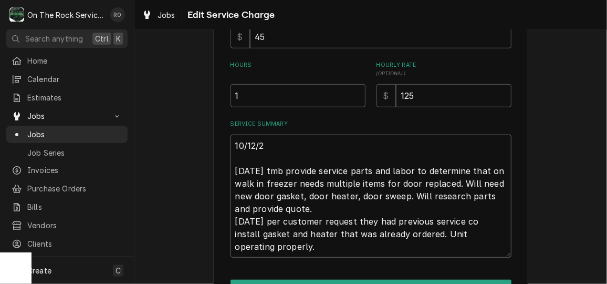
type textarea "10/12/25 7/8/25 tmb provide service parts and labor to determine that on walk i…"
type textarea "x"
type textarea "10/12/25 R 7/8/25 tmb provide service parts and labor to determine that on walk…"
type textarea "x"
type textarea "10/12/25 RF 7/8/25 tmb provide service parts and labor to determine that on wal…"
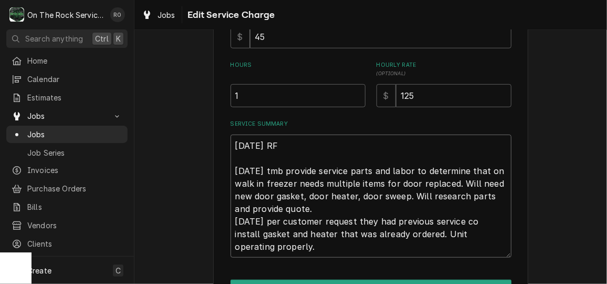
type textarea "x"
type textarea "10/12/25 RFi 7/8/25 tmb provide service parts and labor to determine that on wa…"
type textarea "x"
type textarea "10/12/25 RFic 7/8/25 tmb provide service parts and labor to determine that on w…"
type textarea "x"
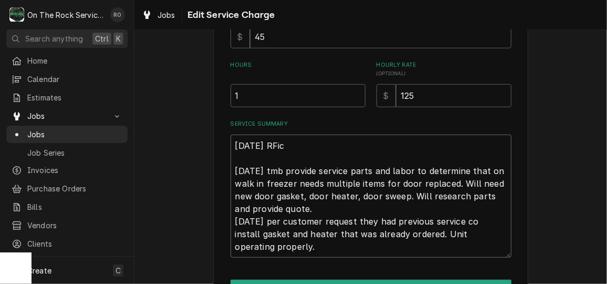
type textarea "10/12/25 RFi 7/8/25 tmb provide service parts and labor to determine that on wa…"
type textarea "x"
type textarea "10/12/25 RF 7/8/25 tmb provide service parts and labor to determine that on wal…"
type textarea "x"
type textarea "10/12/25 Ru 7/8/25 tmb provide service parts and labor to determine that on wal…"
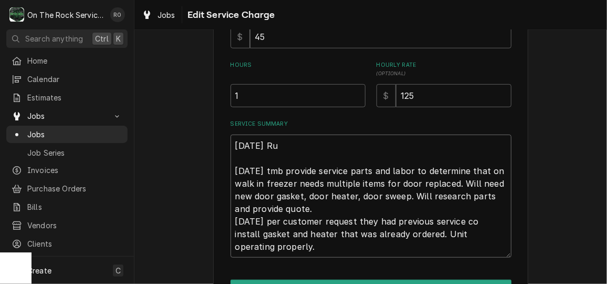
type textarea "x"
type textarea "10/12/25 Rui 7/8/25 tmb provide service parts and labor to determine that on wa…"
type textarea "x"
type textarea "10/12/25 Ruich 7/8/25 tmb provide service parts and labor to determine that on …"
type textarea "x"
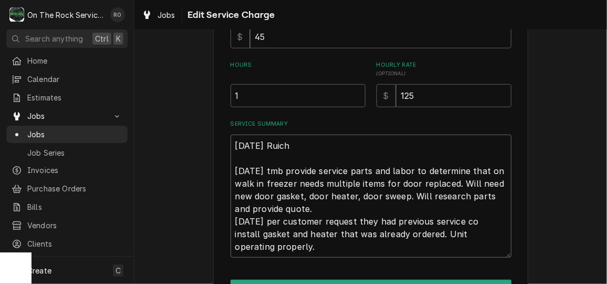
type textarea "10/12/25 Ruic 7/8/25 tmb provide service parts and labor to determine that on w…"
type textarea "x"
type textarea "10/12/25 Rui 7/8/25 tmb provide service parts and labor to determine that on wa…"
type textarea "x"
type textarea "10/12/25 Ru 7/8/25 tmb provide service parts and labor to determine that on wal…"
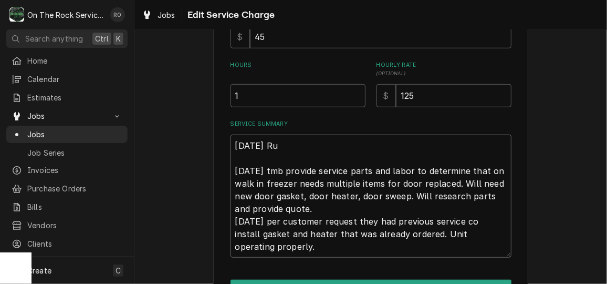
type textarea "x"
type textarea "10/12/25 R 7/8/25 tmb provide service parts and labor to determine that on walk…"
type textarea "x"
type textarea "10/12/25 Ri 7/8/25 tmb provide service parts and labor to determine that on wal…"
type textarea "x"
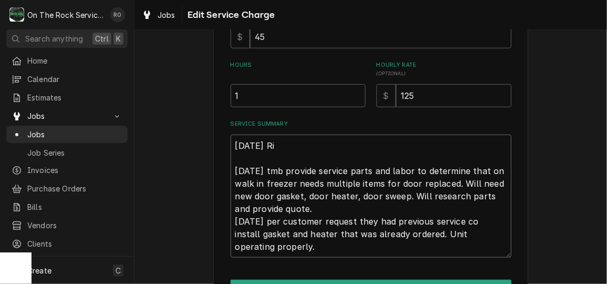
type textarea "10/12/25 Ric 7/8/25 tmb provide service parts and labor to determine that on wa…"
type textarea "x"
type textarea "10/12/25 Rich 7/8/25 tmb provide service parts and labor to determine that on w…"
type textarea "x"
type textarea "10/12/25 Rich 7/8/25 tmb provide service parts and labor to determine that on w…"
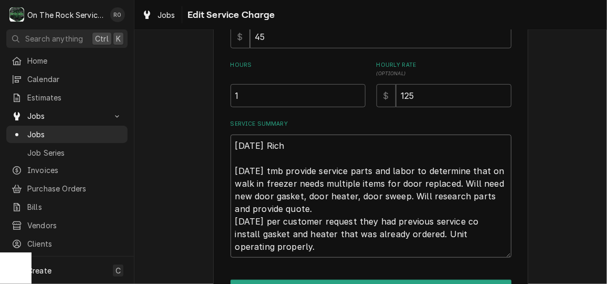
type textarea "x"
type textarea "10/12/25 Rich - 7/8/25 tmb provide service parts and labor to determine that on…"
type textarea "x"
type textarea "10/12/25 Rich - 7/8/25 tmb provide service parts and labor to determine that on…"
type textarea "x"
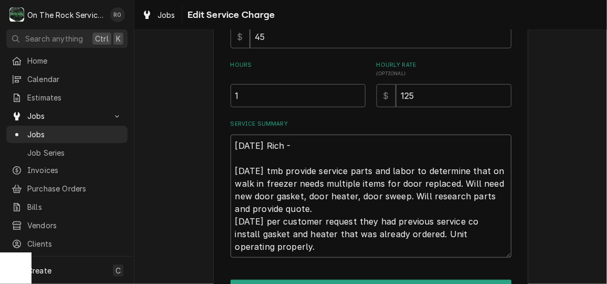
type textarea "10/12/25 Rich - N 7/8/25 tmb provide service parts and labor to determine that …"
type textarea "x"
type textarea "10/12/25 Rich - No 7/8/25 tmb provide service parts and labor to determine that…"
type textarea "x"
type textarea "10/12/25 Rich - No c 7/8/25 tmb provide service parts and labor to determine th…"
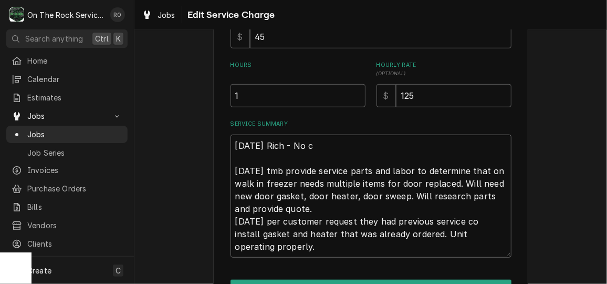
type textarea "x"
type textarea "10/12/25 Rich - No ch 7/8/25 tmb provide service parts and labor to determine t…"
type textarea "x"
type textarea "10/12/25 Rich - No cha 7/8/25 tmb provide service parts and labor to determine …"
type textarea "x"
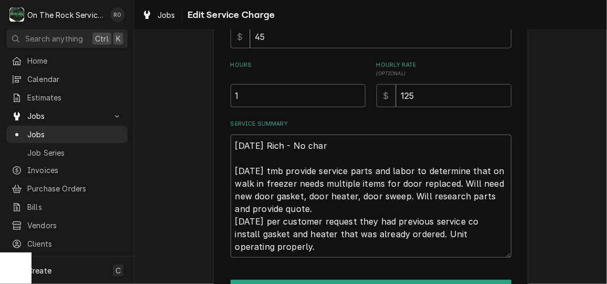
type textarea "10/12/25 Rich - No charg 7/8/25 tmb provide service parts and labor to determin…"
type textarea "x"
type textarea "10/12/25 Rich - No charge 7/8/25 tmb provide service parts and labor to determi…"
type textarea "x"
type textarea "10/12/25 Rich - No charge. 7/8/25 tmb provide service parts and labor to determ…"
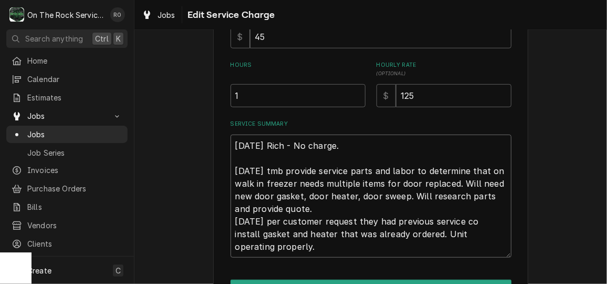
type textarea "x"
type textarea "10/12/25 Rich - No charge. W 7/8/25 tmb provide service parts and labor to dete…"
type textarea "x"
type textarea "10/12/25 Rich - No charge. We 7/8/25 tmb provide service parts and labor to det…"
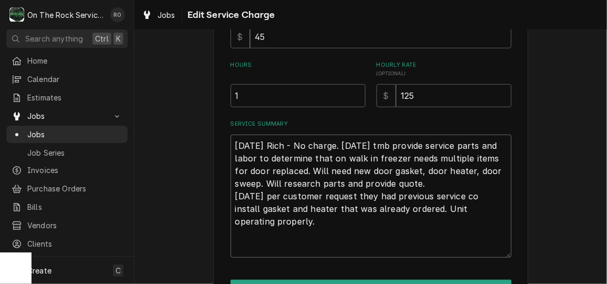
type textarea "x"
type textarea "10/12/25 Rich - No charge. We 7/8/25 tmb provide service parts and labor to det…"
type textarea "x"
type textarea "10/12/25 Rich - No charge. We d 7/8/25 tmb provide service parts and labor to d…"
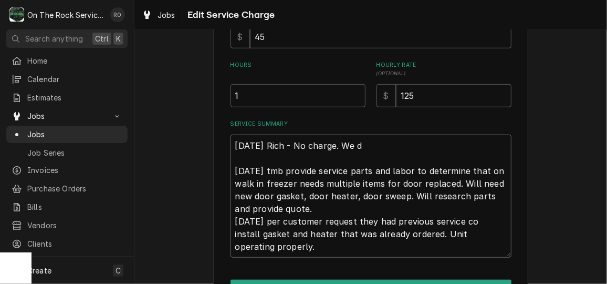
type textarea "x"
type textarea "10/12/25 Rich - No charge. We dro 7/8/25 tmb provide service parts and labor to…"
type textarea "x"
type textarea "10/12/25 Rich - No charge. We drop 7/8/25 tmb provide service parts and labor t…"
type textarea "x"
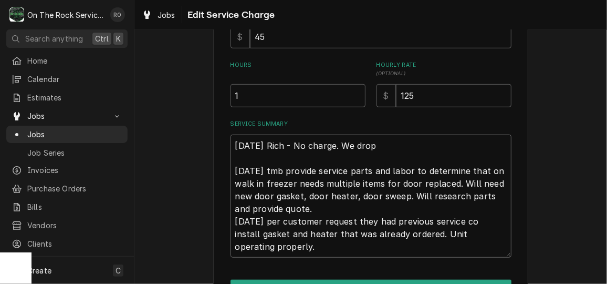
type textarea "10/12/25 Rich - No charge. We dropp 7/8/25 tmb provide service parts and labor …"
type textarea "x"
type textarea "10/12/25 Rich - No charge. We droppe 7/8/25 tmb provide service parts and labor…"
type textarea "x"
type textarea "10/12/25 Rich - No charge. We dropped 7/8/25 tmb provide service parts and labo…"
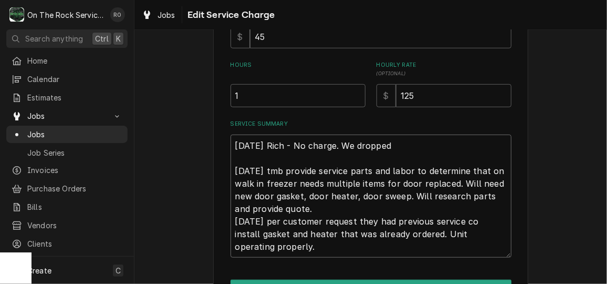
type textarea "x"
type textarea "10/12/25 Rich - No charge. We dropped 7/8/25 tmb provide service parts and labo…"
type textarea "x"
type textarea "10/12/25 Rich - No charge. We dropped t 7/8/25 tmb provide service parts and la…"
type textarea "x"
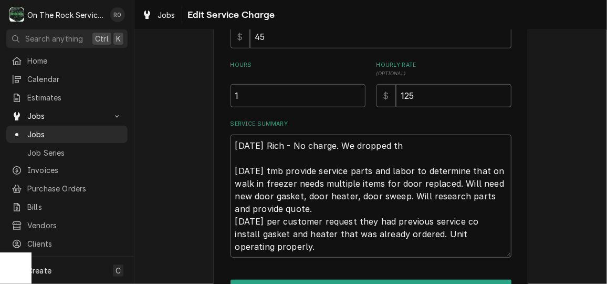
type textarea "10/12/25 Rich - No charge. We dropped the 7/8/25 tmb provide service parts and …"
type textarea "x"
type textarea "10/12/25 Rich - No charge. We dropped the 7/8/25 tmb provide service parts and …"
type textarea "x"
type textarea "10/12/25 Rich - No charge. We dropped the b 7/8/25 tmb provide service parts an…"
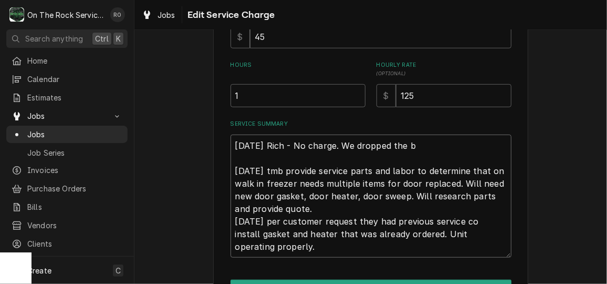
type textarea "x"
type textarea "10/12/25 Rich - No charge. We dropped the ba 7/8/25 tmb provide service parts a…"
type textarea "x"
type textarea "10/12/25 Rich - No charge. We dropped the bal 7/8/25 tmb provide service parts …"
type textarea "x"
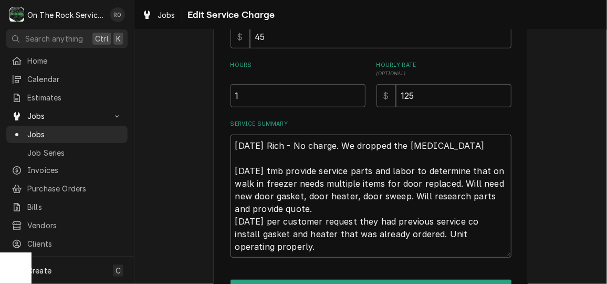
type textarea "10/12/25 Rich - No charge. We dropped the ball 7/8/25 tmb provide service parts…"
type textarea "x"
type textarea "10/12/25 Rich - No charge. We dropped the ball h 7/8/25 tmb provide service par…"
type textarea "x"
type textarea "10/12/25 Rich - No charge. We dropped the ball he 7/8/25 tmb provide service pa…"
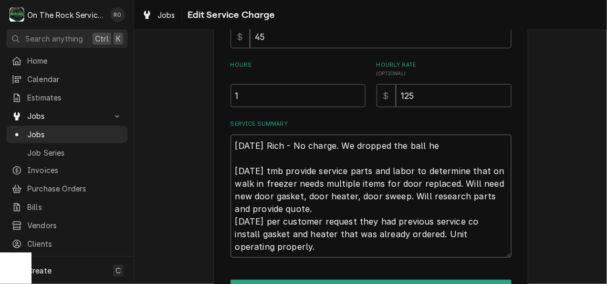
type textarea "x"
type textarea "10/12/25 Rich - No charge. We dropped the ball her 7/8/25 tmb provide service p…"
type textarea "x"
type textarea "10/12/25 Rich - No charge. We dropped the ball here 7/8/25 tmb provide service …"
type textarea "x"
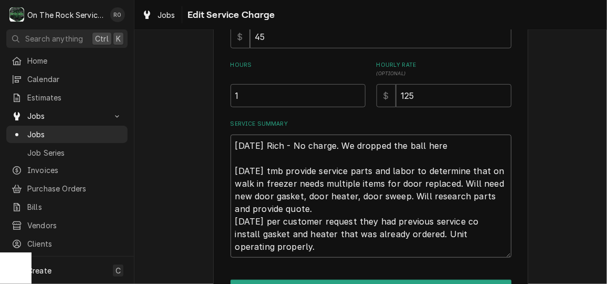
type textarea "10/12/25 Rich - No charge. We dropped the ball here 7/8/25 tmb provide service …"
type textarea "x"
type textarea "10/12/25 Rich - No charge. We dropped the ball here n 7/8/25 tmb provide servic…"
type textarea "x"
type textarea "10/12/25 Rich - No charge. We dropped the ball here no 7/8/25 tmb provide servi…"
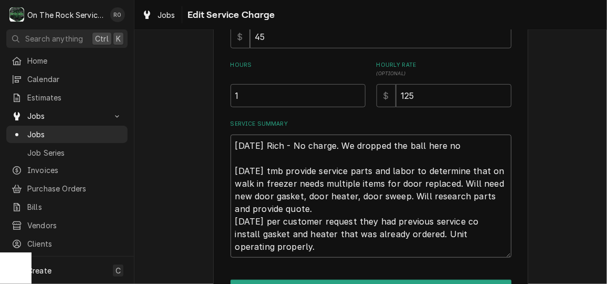
type textarea "x"
type textarea "10/12/25 Rich - No charge. We dropped the ball here not 7/8/25 tmb provide serv…"
type textarea "x"
type textarea "10/12/25 Rich - No charge. We dropped the ball here not g 7/8/25 tmb provide se…"
type textarea "x"
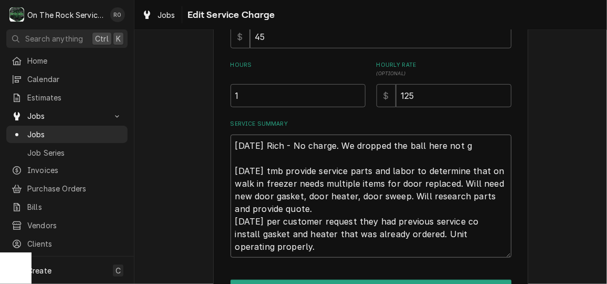
type textarea "10/12/25 Rich - No charge. We dropped the ball here not ge 7/8/25 tmb provide s…"
type textarea "x"
type textarea "10/12/25 Rich - No charge. We dropped the ball here not get 7/8/25 tmb provide …"
type textarea "x"
type textarea "10/12/25 Rich - No charge. We dropped the ball here not gett 7/8/25 tmb provide…"
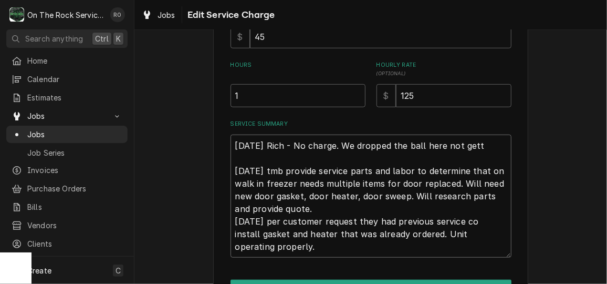
type textarea "x"
type textarea "10/12/25 Rich - No charge. We dropped the ball here not getti 7/8/25 tmb provid…"
type textarea "x"
type textarea "10/12/25 Rich - No charge. We dropped the ball here not gettin 7/8/25 tmb provi…"
type textarea "x"
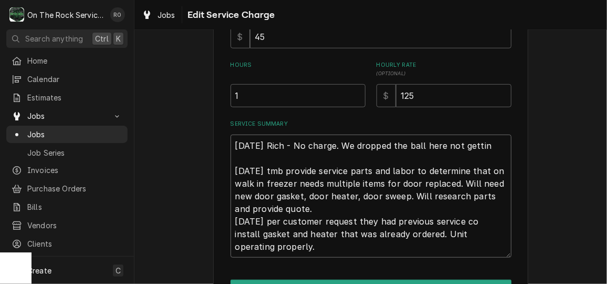
type textarea "10/12/25 Rich - No charge. We dropped the ball here not getting 7/8/25 tmb prov…"
type textarea "x"
type textarea "10/12/25 Rich - No charge. We dropped the ball here not getting 7/8/25 tmb prov…"
type textarea "x"
type textarea "10/12/25 Rich - No charge. We dropped the ball here not getting p 7/8/25 tmb pr…"
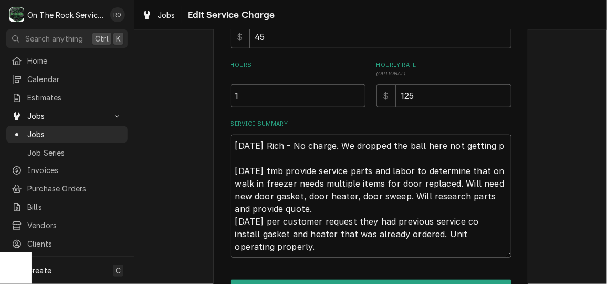
type textarea "x"
type textarea "10/12/25 Rich - No charge. We dropped the ball here not getting pa 7/8/25 tmb p…"
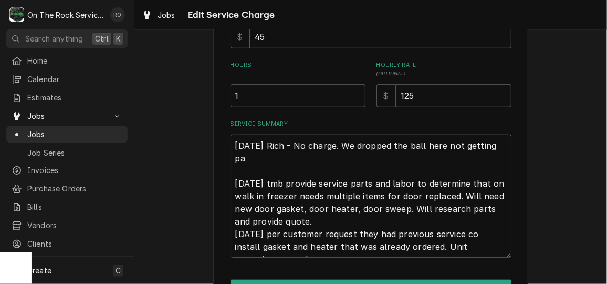
type textarea "x"
type textarea "10/12/25 Rich - No charge. We dropped the ball here not getting par 7/8/25 tmb …"
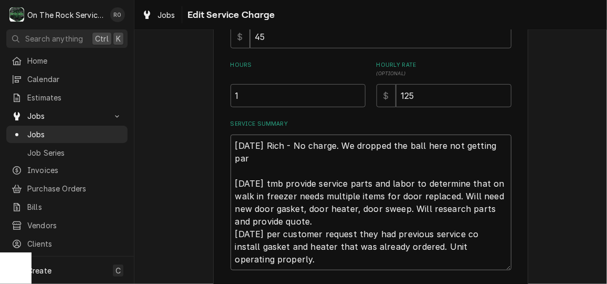
type textarea "x"
type textarea "10/12/25 Rich - No charge. We dropped the ball here not getting partg 7/8/25 tm…"
type textarea "x"
type textarea "10/12/25 Rich - No charge. We dropped the ball here not getting partgs 7/8/25 t…"
type textarea "x"
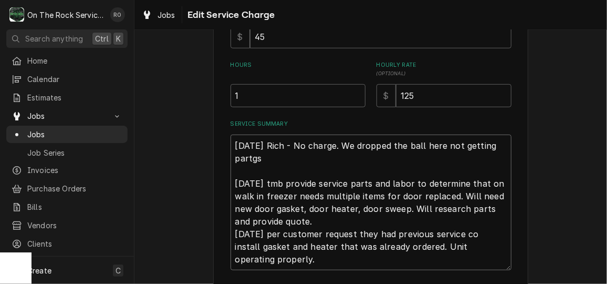
type textarea "10/12/25 Rich - No charge. We dropped the ball here not getting partgs 7/8/25 t…"
type textarea "x"
type textarea "10/12/25 Rich - No charge. We dropped the ball here not getting partgs o 7/8/25…"
type textarea "x"
type textarea "10/12/25 Rich - No charge. We dropped the ball here not getting partgs or 7/8/2…"
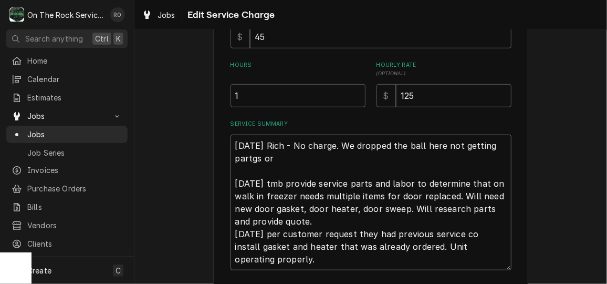
type textarea "x"
type textarea "10/12/25 Rich - No charge. We dropped the ball here not getting partgs ord 7/8/…"
type textarea "x"
type textarea "10/12/25 Rich - No charge. We dropped the ball here not getting partgs or 7/8/2…"
type textarea "x"
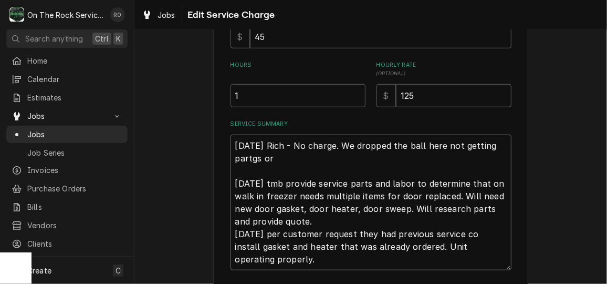
type textarea "10/12/25 Rich - No charge. We dropped the ball here not getting partgs o 7/8/25…"
type textarea "x"
type textarea "10/12/25 Rich - No charge. We dropped the ball here not getting partgs 7/8/25 t…"
type textarea "x"
type textarea "10/12/25 Rich - No charge. We dropped the ball here not getting partgs 7/8/25 t…"
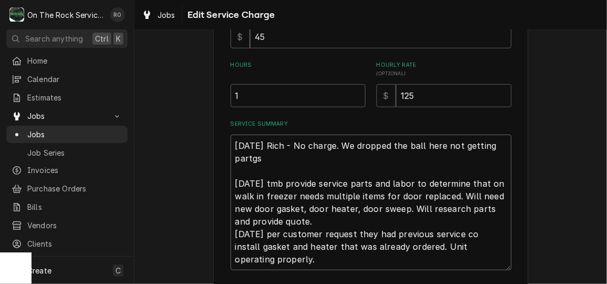
type textarea "x"
type textarea "10/12/25 Rich - No charge. We dropped the ball here not getting partg 7/8/25 tm…"
type textarea "x"
type textarea "10/12/25 Rich - No charge. We dropped the ball here not getting part 7/8/25 tmb…"
type textarea "x"
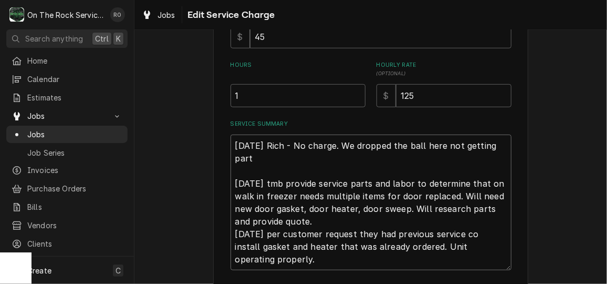
type textarea "10/12/25 Rich - No charge. We dropped the ball here not getting parts 7/8/25 tm…"
type textarea "x"
type textarea "10/12/25 Rich - No charge. We dropped the ball here not getting parts 7/8/25 tm…"
type textarea "x"
type textarea "10/12/25 Rich - No charge. We dropped the ball here not getting parts or 7/8/25…"
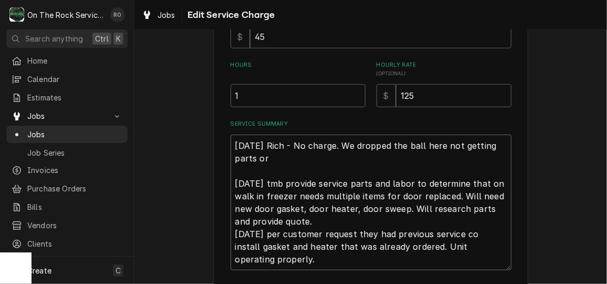
type textarea "x"
type textarea "10/12/25 Rich - No charge. We dropped the ball here not getting parts ord 7/8/2…"
type textarea "x"
type textarea "10/12/25 Rich - No charge. We dropped the ball here not getting parts orde 7/8/…"
type textarea "x"
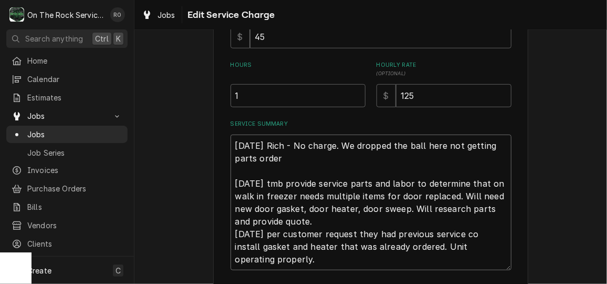
type textarea "10/12/25 Rich - No charge. We dropped the ball here not getting parts ordere 7/…"
type textarea "x"
type textarea "10/12/25 Rich - No charge. We dropped the ball here not getting parts ordered 7…"
type textarea "x"
type textarea "10/12/25 Rich - No charge. We dropped the ball here not getting parts ordered q…"
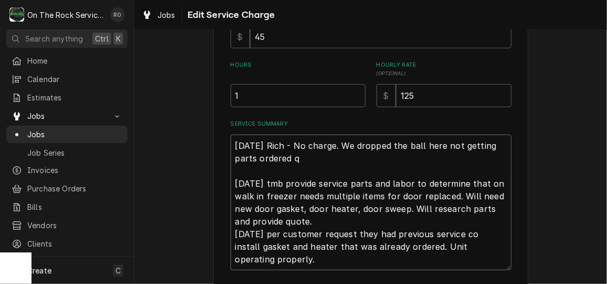
type textarea "x"
type textarea "10/12/25 Rich - No charge. We dropped the ball here not getting parts ordered q…"
type textarea "x"
type textarea "10/12/25 Rich - No charge. We dropped the ball here not getting parts ordered q…"
type textarea "x"
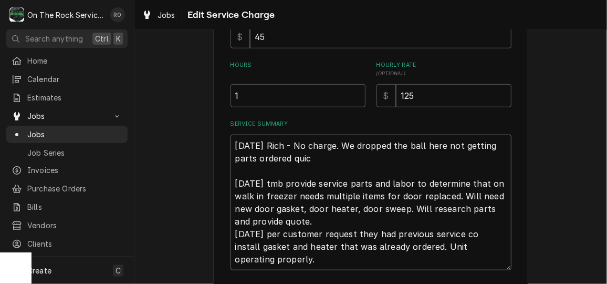
type textarea "10/12/25 Rich - No charge. We dropped the ball here not getting parts ordered q…"
type textarea "x"
type textarea "10/12/25 Rich - No charge. We dropped the ball here not getting parts ordered q…"
type textarea "x"
type textarea "10/12/25 Rich - No charge. We dropped the ball here not getting parts ordered q…"
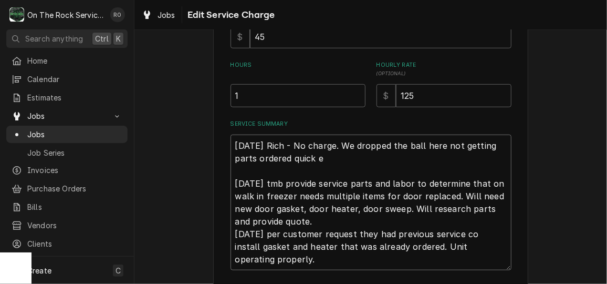
type textarea "x"
type textarea "10/12/25 Rich - No charge. We dropped the ball here not getting parts ordered q…"
drag, startPoint x: 431, startPoint y: 101, endPoint x: 299, endPoint y: 73, distance: 135.3
click at [299, 73] on div "Hours 1 Hourly Rate ( optional ) $ 125" at bounding box center [371, 84] width 281 height 46
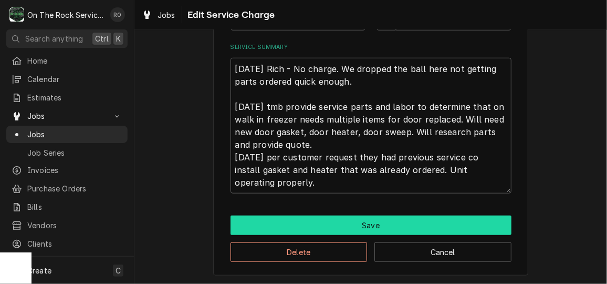
click at [348, 215] on button "Save" at bounding box center [371, 224] width 281 height 19
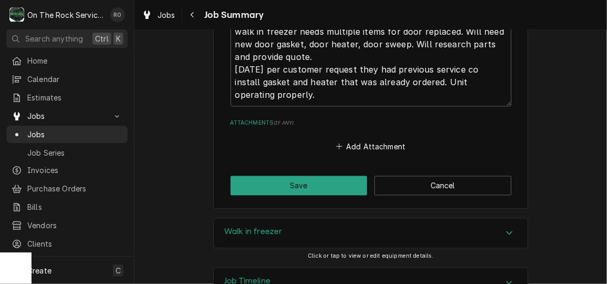
scroll to position [879, 0]
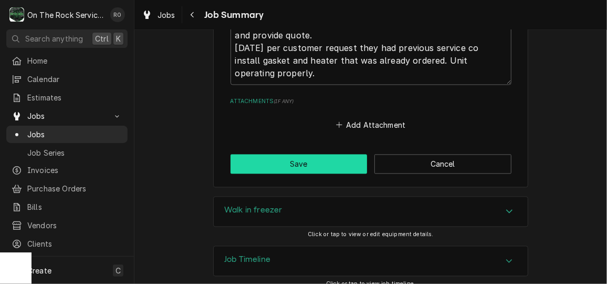
click at [315, 157] on button "Save" at bounding box center [299, 163] width 137 height 19
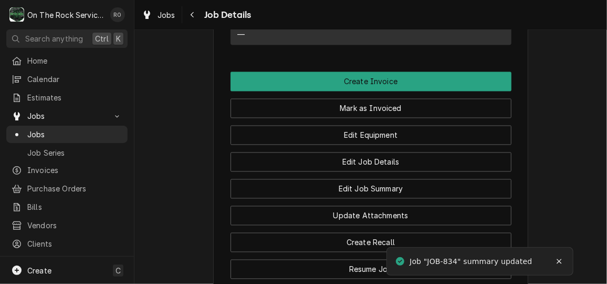
scroll to position [817, 0]
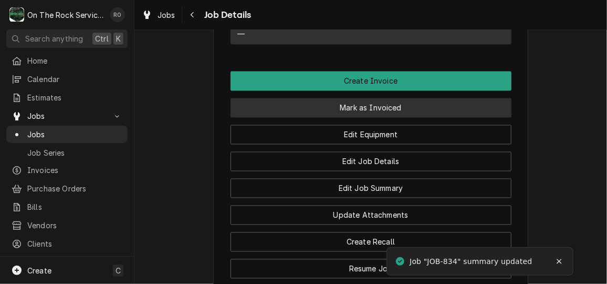
click at [451, 107] on button "Mark as Invoiced" at bounding box center [371, 107] width 281 height 19
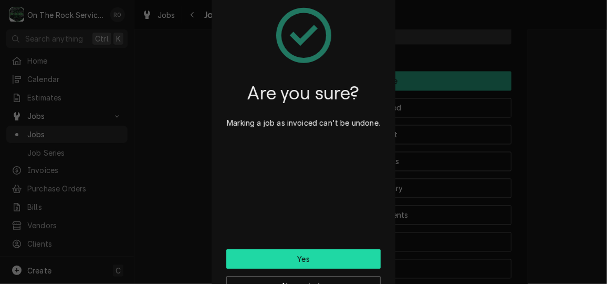
click at [343, 260] on button "Yes" at bounding box center [303, 258] width 154 height 19
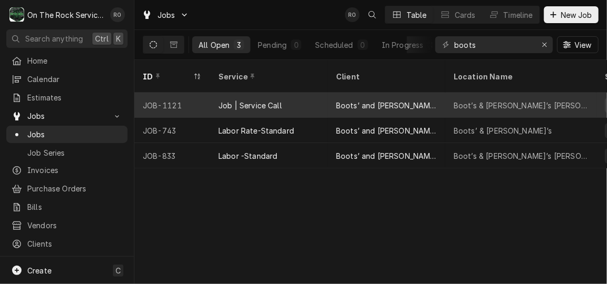
click at [437, 95] on div "Boots’ and [PERSON_NAME]’s" at bounding box center [387, 104] width 118 height 25
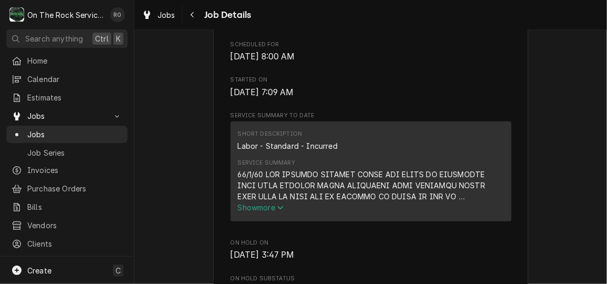
scroll to position [301, 0]
click at [264, 212] on button "Show more" at bounding box center [371, 206] width 266 height 11
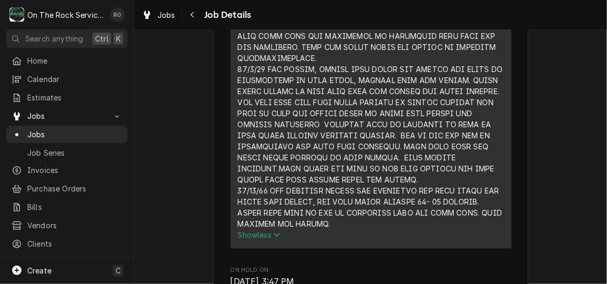
scroll to position [582, 0]
click at [275, 234] on icon "Service Summary" at bounding box center [277, 234] width 6 height 7
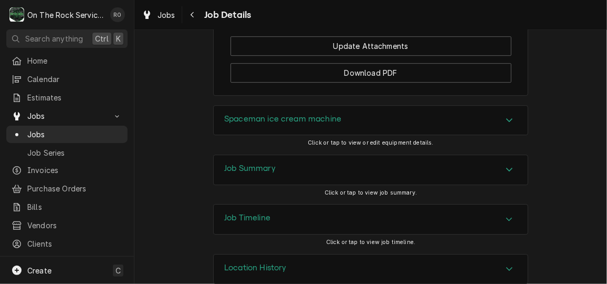
scroll to position [1362, 0]
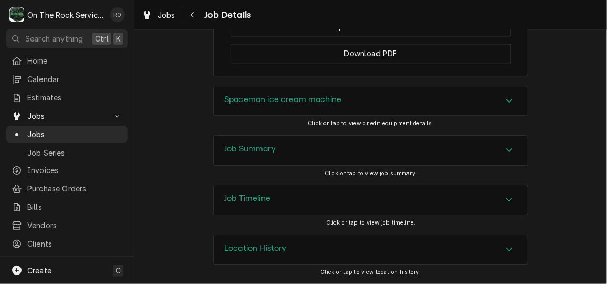
click at [351, 264] on div "Location History" at bounding box center [371, 249] width 314 height 29
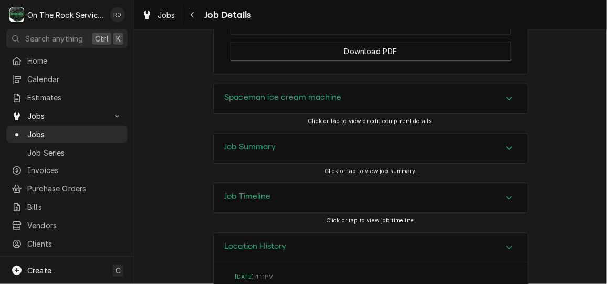
click at [380, 154] on div "Job Summary" at bounding box center [371, 147] width 314 height 29
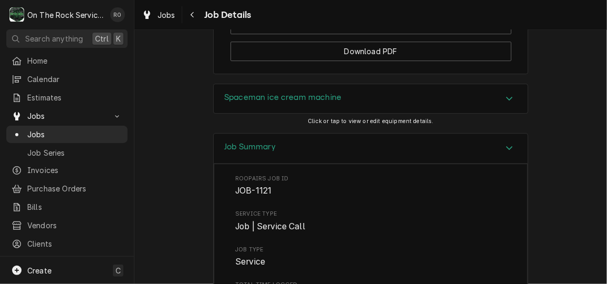
scroll to position [1393, 0]
